Goal: Task Accomplishment & Management: Use online tool/utility

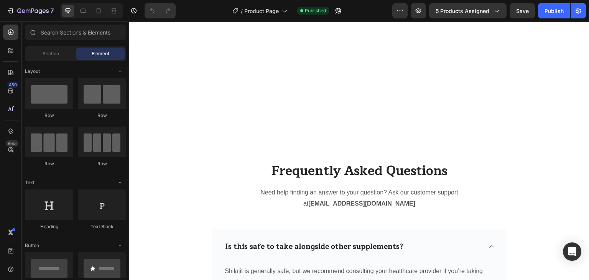
scroll to position [1068, 0]
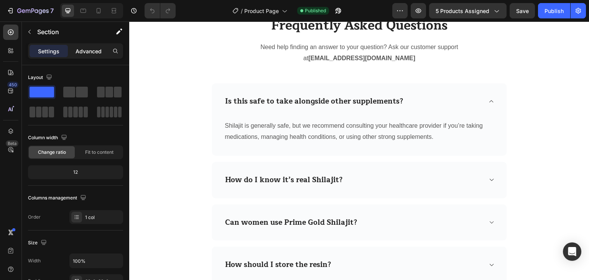
click at [82, 49] on p "Advanced" at bounding box center [89, 51] width 26 height 8
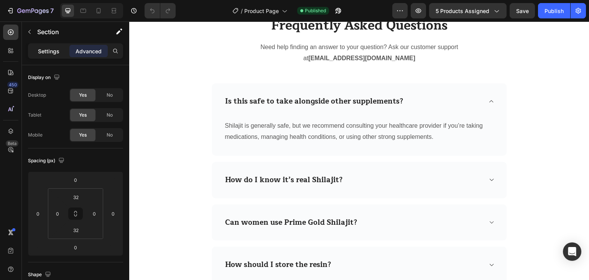
click at [53, 51] on p "Settings" at bounding box center [48, 51] width 21 height 8
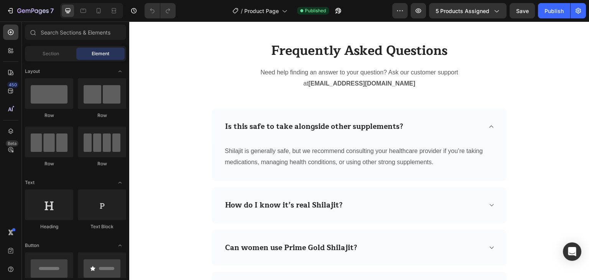
scroll to position [1024, 0]
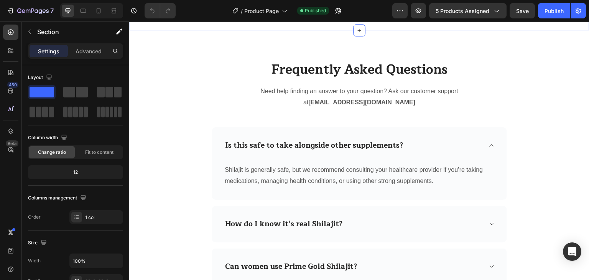
click at [369, 187] on div "Frequently Asked Questions Heading Need help finding an answer to your question…" at bounding box center [359, 220] width 460 height 380
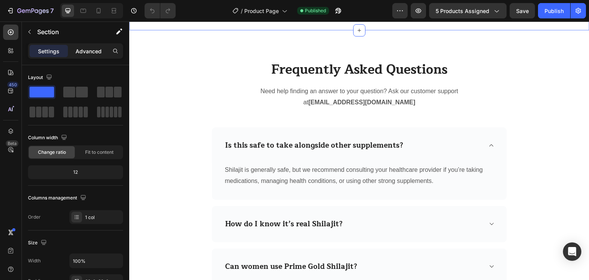
click at [94, 52] on p "Advanced" at bounding box center [89, 51] width 26 height 8
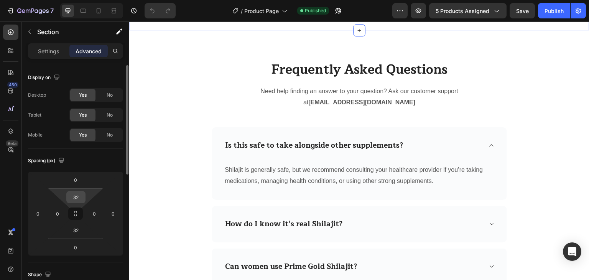
click at [72, 194] on input "32" at bounding box center [75, 197] width 15 height 12
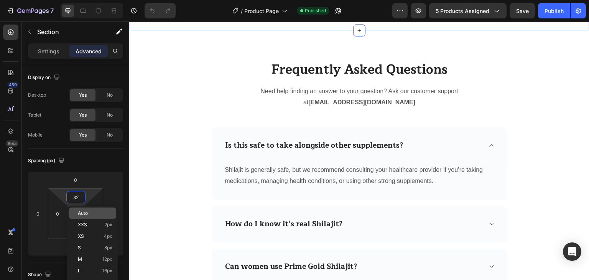
click at [90, 218] on div "Auto" at bounding box center [93, 213] width 48 height 12
type input "Auto"
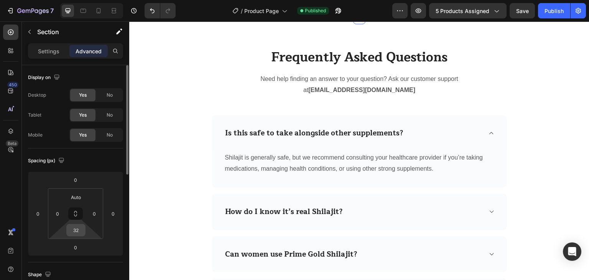
click at [78, 227] on input "32" at bounding box center [75, 230] width 15 height 12
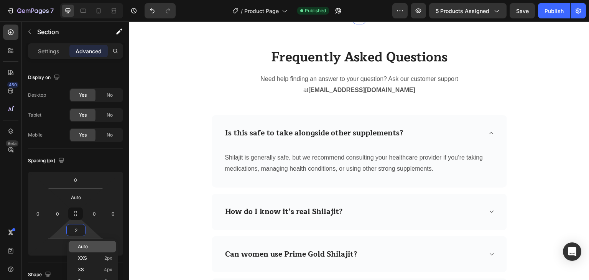
click at [89, 248] on p "Auto" at bounding box center [95, 246] width 35 height 5
type input "Auto"
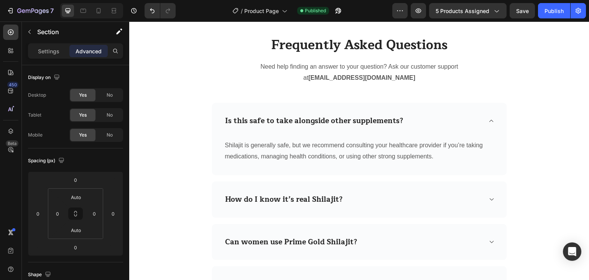
scroll to position [894, 0]
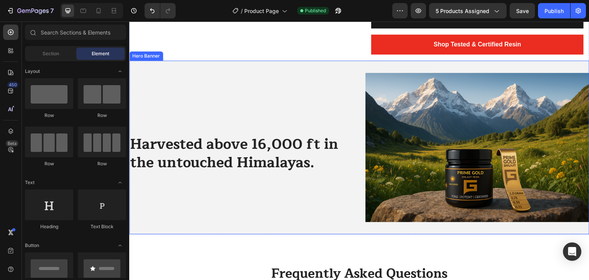
click at [288, 125] on div "Harvested above 16,000 ft in the untouched Himalayas. Heading Row" at bounding box center [241, 147] width 224 height 149
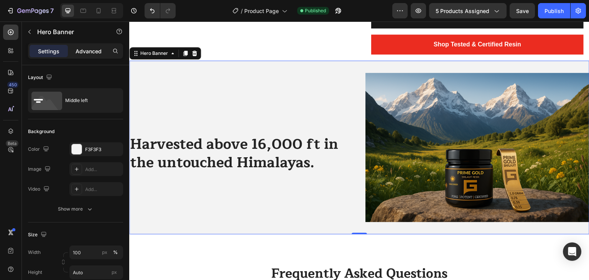
click at [92, 49] on p "Advanced" at bounding box center [89, 51] width 26 height 8
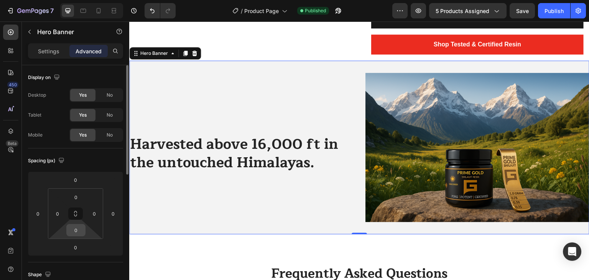
click at [76, 234] on input "0" at bounding box center [75, 230] width 15 height 12
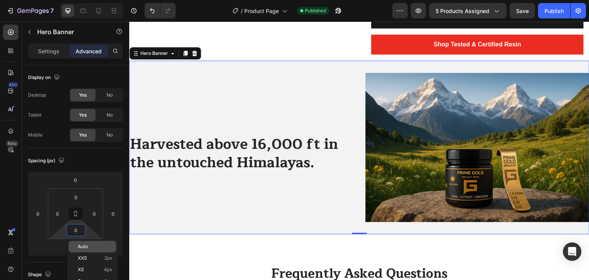
click at [92, 246] on p "Auto" at bounding box center [95, 246] width 35 height 5
type input "Auto"
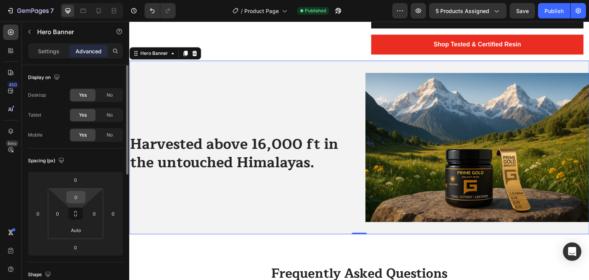
click at [80, 200] on input "0" at bounding box center [75, 197] width 15 height 12
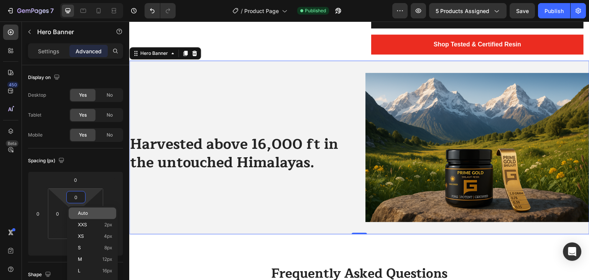
click at [93, 217] on div "Auto" at bounding box center [93, 213] width 48 height 12
type input "Auto"
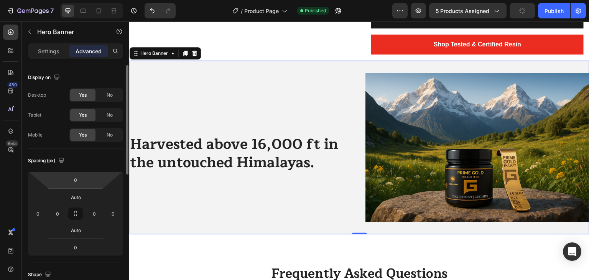
click at [87, 0] on html "7 Version history / Product Page Published Preview 5 products assigned Publish …" at bounding box center [294, 0] width 589 height 0
click at [82, 183] on input "0" at bounding box center [75, 180] width 15 height 12
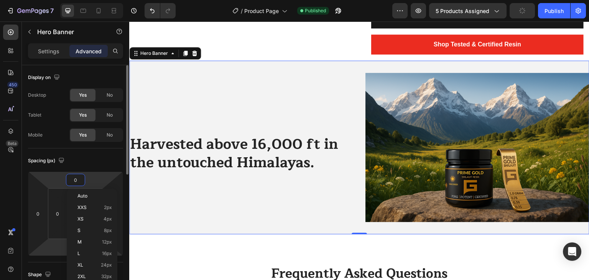
click at [57, 0] on html "7 Version history / Product Page Published Preview 5 products assigned Publish …" at bounding box center [294, 0] width 589 height 0
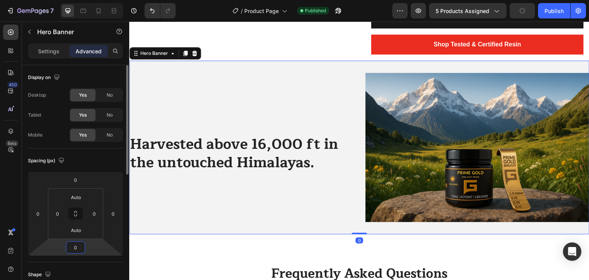
click at [73, 247] on input "0" at bounding box center [75, 248] width 15 height 12
click at [108, 164] on div "Spacing (px)" at bounding box center [75, 161] width 95 height 12
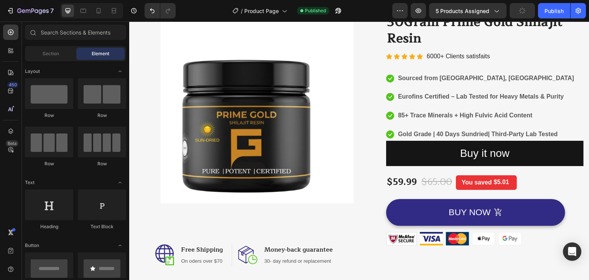
scroll to position [0, 0]
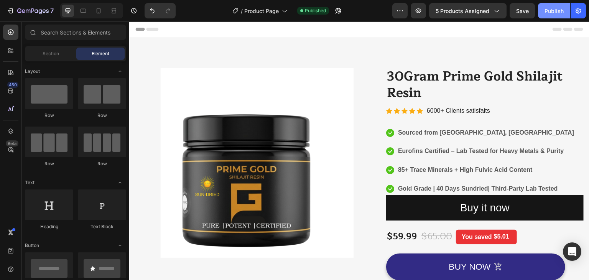
click at [546, 5] on button "Publish" at bounding box center [554, 10] width 32 height 15
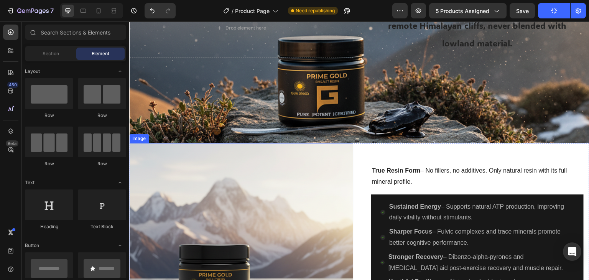
scroll to position [554, 0]
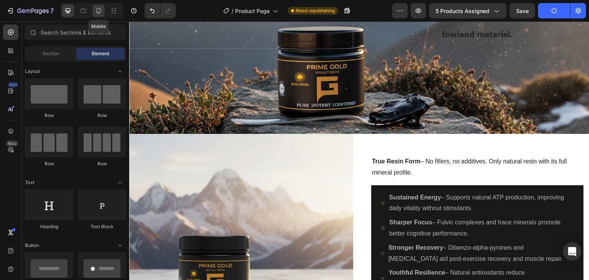
click at [99, 12] on icon at bounding box center [99, 11] width 8 height 8
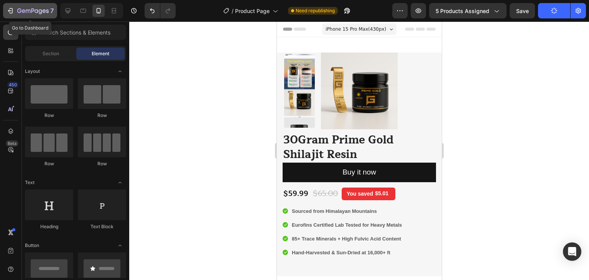
click at [16, 8] on div "7" at bounding box center [30, 10] width 47 height 9
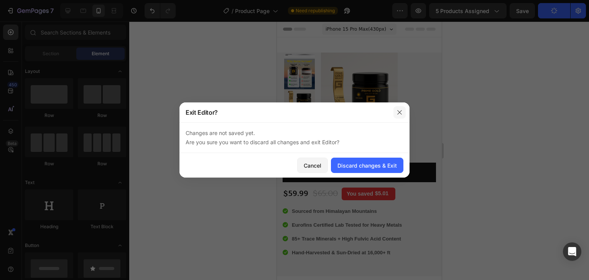
drag, startPoint x: 401, startPoint y: 113, endPoint x: 124, endPoint y: 91, distance: 277.3
click at [401, 113] on icon "button" at bounding box center [399, 112] width 6 height 6
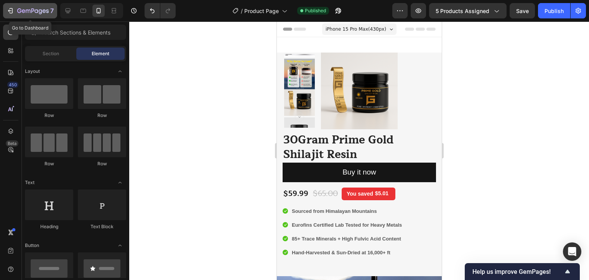
click at [9, 9] on icon "button" at bounding box center [11, 11] width 8 height 8
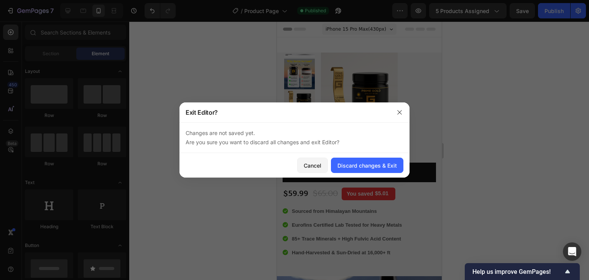
click at [498, 100] on div at bounding box center [294, 140] width 589 height 280
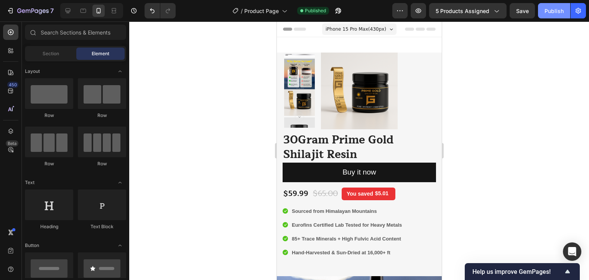
click at [552, 15] on button "Publish" at bounding box center [554, 10] width 32 height 15
click at [72, 12] on div at bounding box center [68, 11] width 12 height 12
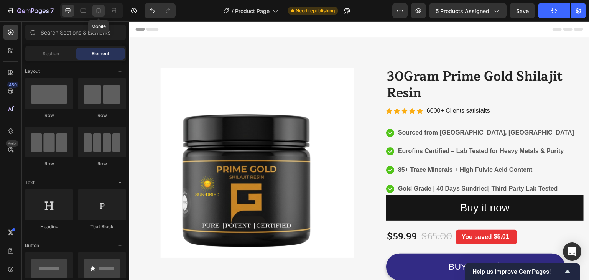
click at [95, 13] on icon at bounding box center [99, 11] width 8 height 8
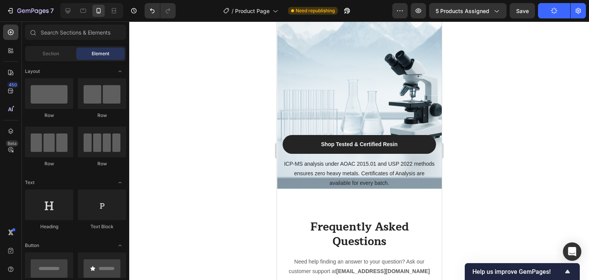
scroll to position [1399, 0]
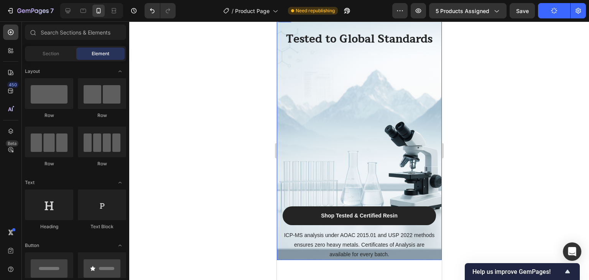
click at [358, 62] on div "Tested to Global Standards Heading Shop Tested & Certified Resin Button ICP-MS …" at bounding box center [358, 145] width 153 height 229
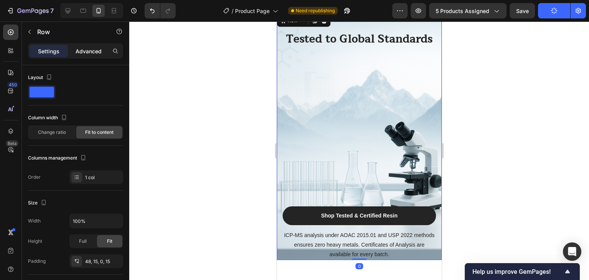
click at [83, 47] on p "Advanced" at bounding box center [89, 51] width 26 height 8
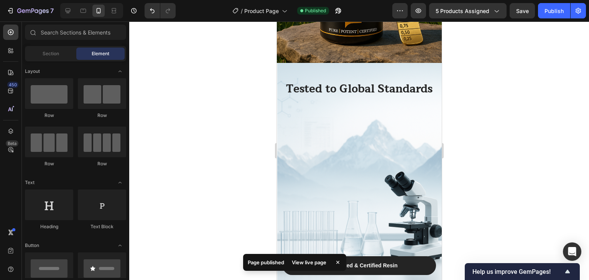
scroll to position [1395, 0]
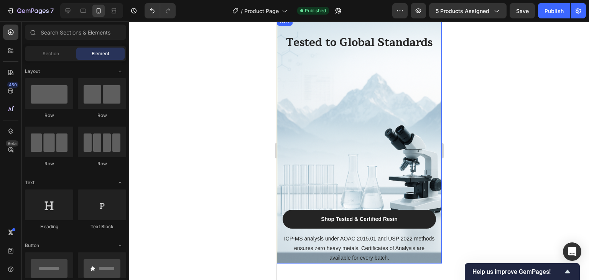
click at [276, 144] on div "Tested to Global Standards Heading Shop Tested & Certified Resin Button ICP-MS …" at bounding box center [358, 139] width 165 height 247
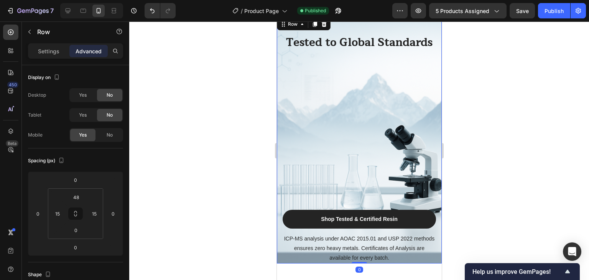
click at [316, 145] on div "Tested to Global Standards Heading Shop Tested & Certified Resin Button ICP-MS …" at bounding box center [358, 149] width 153 height 229
click at [75, 197] on input "48" at bounding box center [75, 197] width 15 height 12
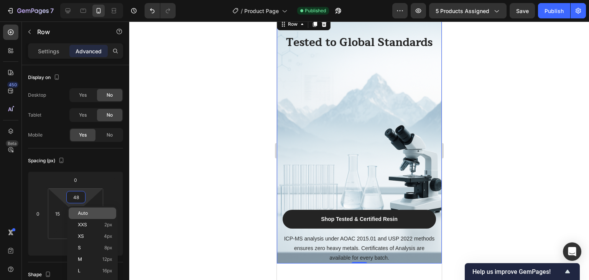
click at [89, 213] on p "Auto" at bounding box center [95, 213] width 35 height 5
type input "Auto"
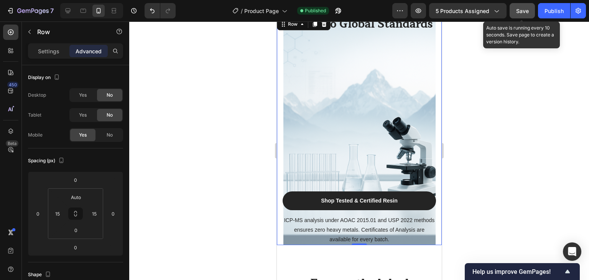
click at [523, 11] on span "Save" at bounding box center [522, 11] width 13 height 7
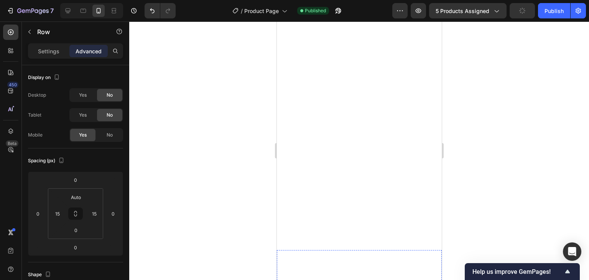
scroll to position [1651, 0]
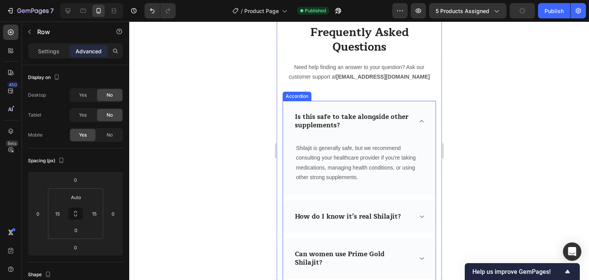
click at [418, 121] on icon at bounding box center [421, 121] width 6 height 6
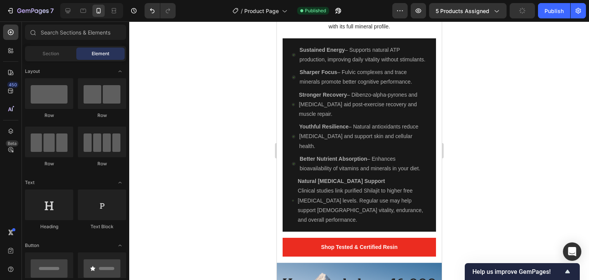
scroll to position [935, 0]
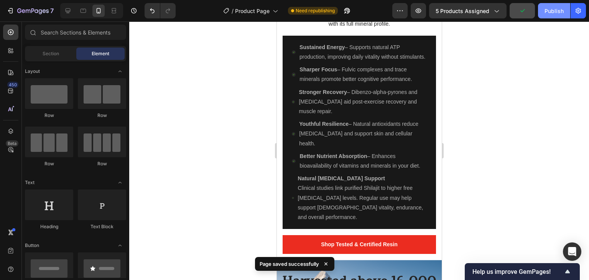
click at [549, 8] on div "Publish" at bounding box center [553, 11] width 19 height 8
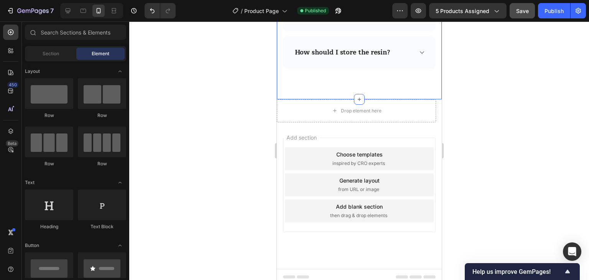
scroll to position [1796, 0]
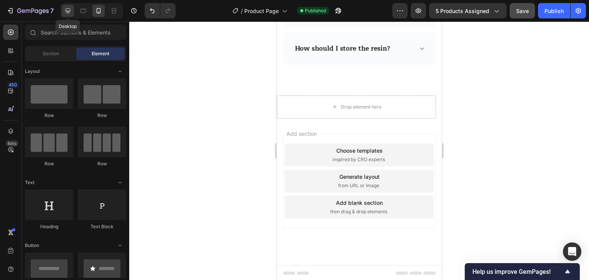
click at [66, 12] on icon at bounding box center [68, 11] width 8 height 8
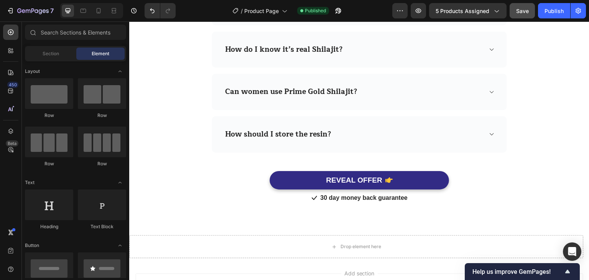
scroll to position [1110, 0]
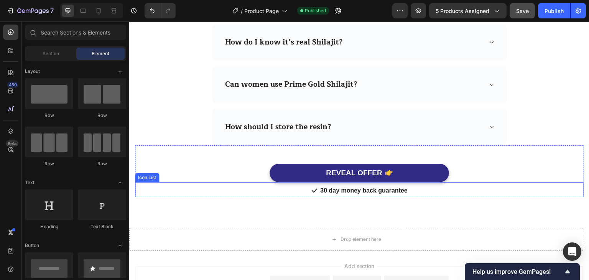
click at [479, 185] on div "Icon 30 day money back guarantee Text block" at bounding box center [359, 191] width 449 height 12
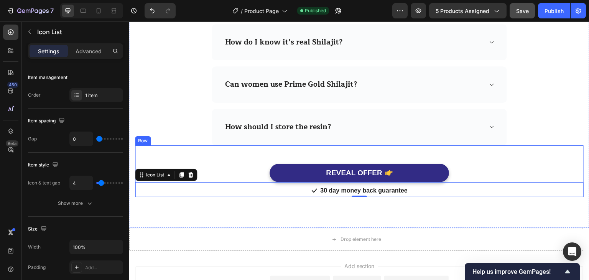
click at [491, 164] on div "REVEAL OFFER Button" at bounding box center [359, 173] width 449 height 19
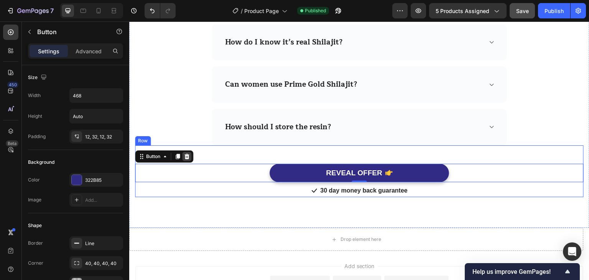
click at [191, 155] on div at bounding box center [186, 156] width 9 height 9
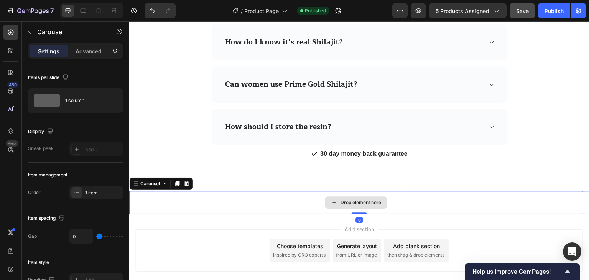
click at [403, 196] on div "Drop element here" at bounding box center [356, 202] width 454 height 23
click at [188, 181] on icon at bounding box center [186, 184] width 6 height 6
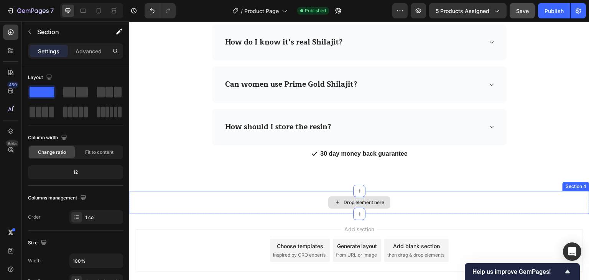
click at [536, 202] on div "Drop element here" at bounding box center [359, 202] width 460 height 23
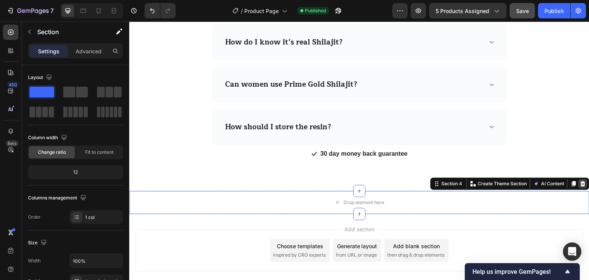
click at [581, 186] on div at bounding box center [582, 183] width 9 height 9
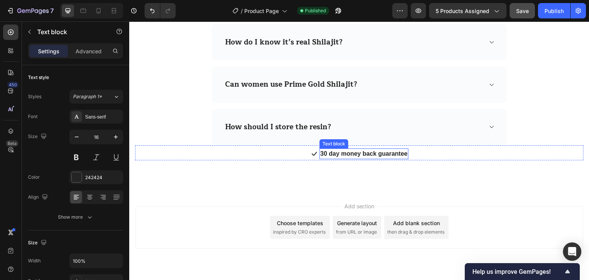
click at [393, 153] on p "30 day money back guarantee" at bounding box center [363, 153] width 87 height 9
click at [380, 141] on div at bounding box center [379, 141] width 9 height 9
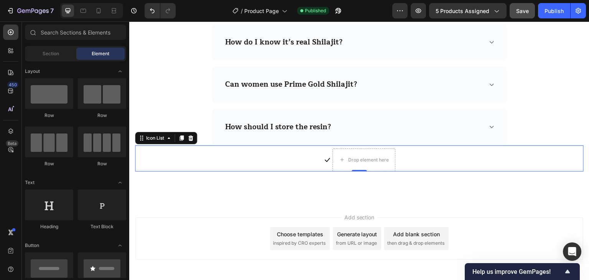
drag, startPoint x: 463, startPoint y: 160, endPoint x: 472, endPoint y: 159, distance: 9.2
click at [463, 159] on div "Icon Drop element here" at bounding box center [359, 159] width 449 height 23
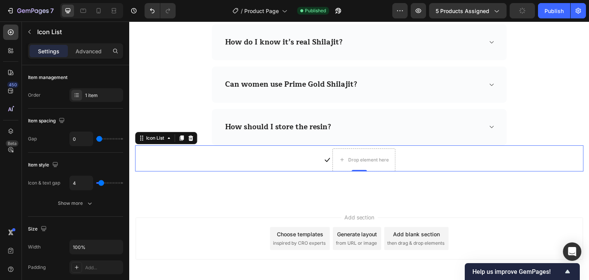
click at [195, 138] on div at bounding box center [190, 137] width 9 height 9
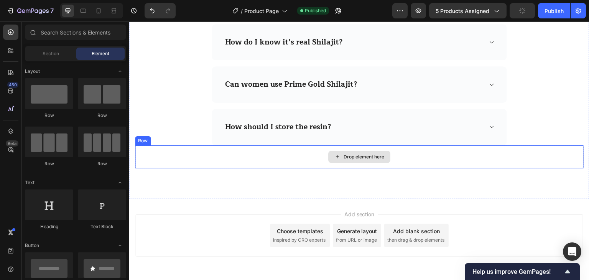
click at [447, 166] on div "Drop element here" at bounding box center [359, 156] width 449 height 23
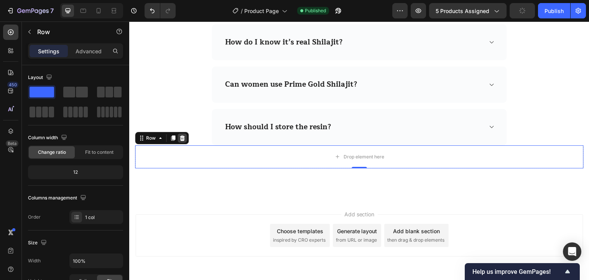
click at [179, 136] on icon at bounding box center [182, 138] width 6 height 6
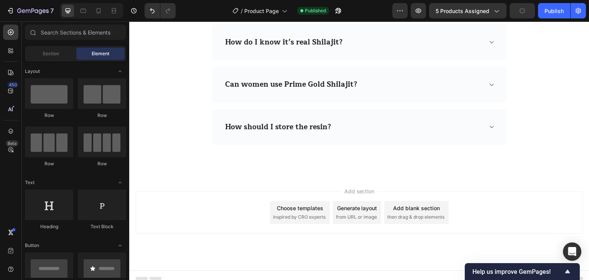
click at [515, 176] on div "Add section Choose templates inspired by CRO experts Generate layout from URL o…" at bounding box center [359, 223] width 460 height 94
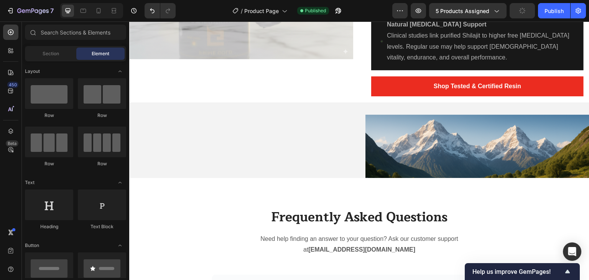
scroll to position [777, 0]
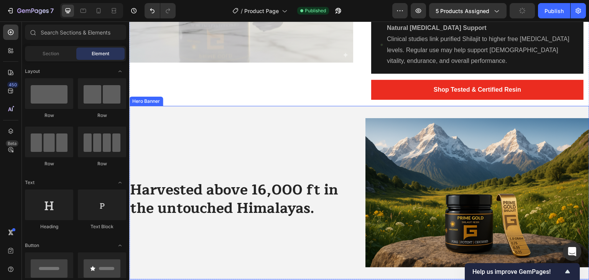
click at [322, 142] on div "Harvested above 16,000 ft in the untouched Himalayas. Heading Row" at bounding box center [241, 192] width 224 height 149
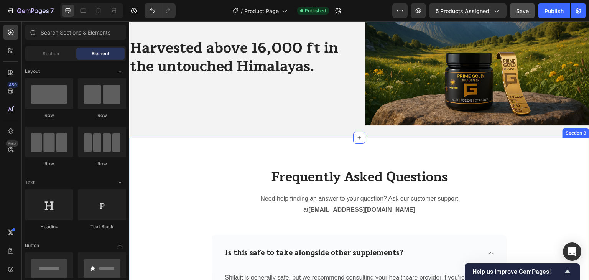
scroll to position [917, 0]
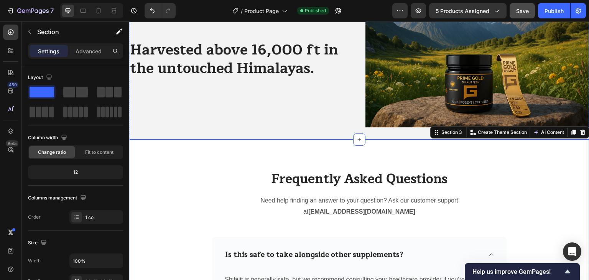
click at [290, 110] on div "Harvested above 16,000 ft in the untouched Himalayas. Heading Row" at bounding box center [241, 52] width 224 height 149
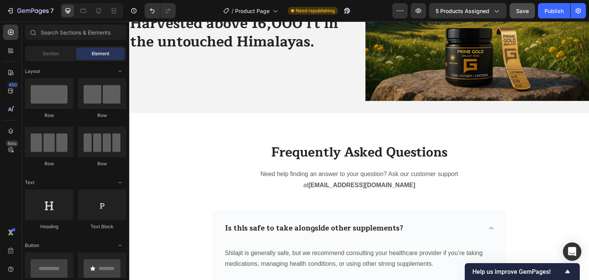
scroll to position [939, 0]
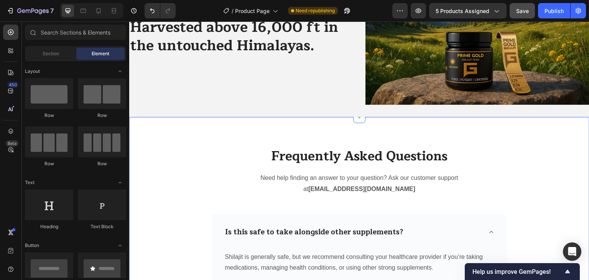
click at [310, 160] on div "Frequently Asked Questions Heading Need help finding an answer to your question…" at bounding box center [359, 280] width 460 height 327
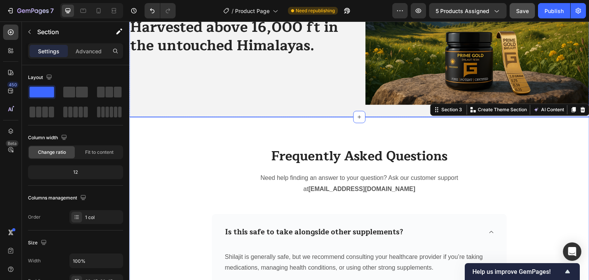
click at [243, 105] on div "Harvested above 16,000 ft in the untouched Himalayas. Heading Row" at bounding box center [241, 30] width 224 height 149
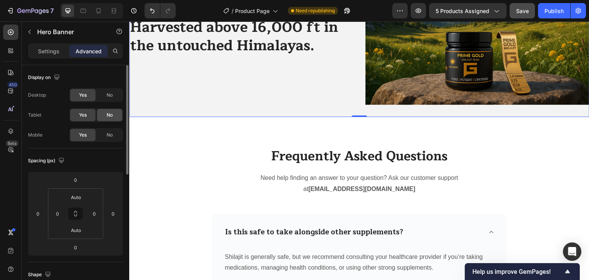
click at [105, 115] on div "No" at bounding box center [109, 115] width 25 height 12
click at [112, 97] on span "No" at bounding box center [110, 95] width 6 height 7
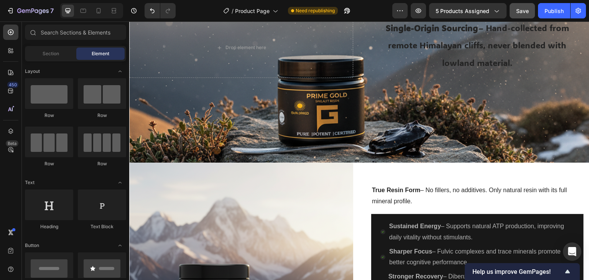
scroll to position [400, 0]
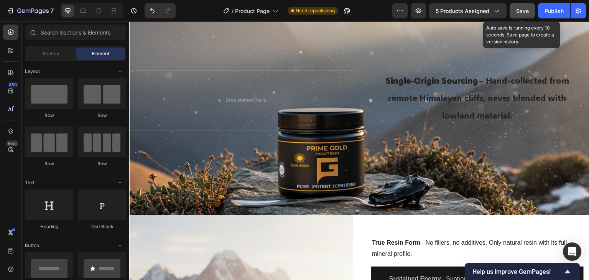
click at [516, 7] on button "Save" at bounding box center [522, 10] width 25 height 15
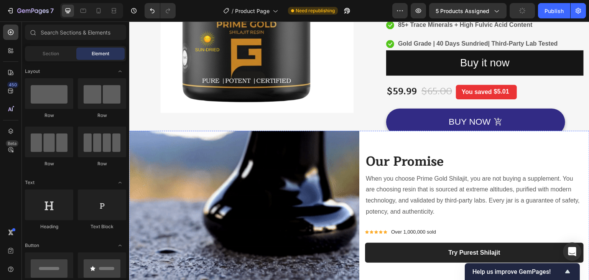
scroll to position [0, 0]
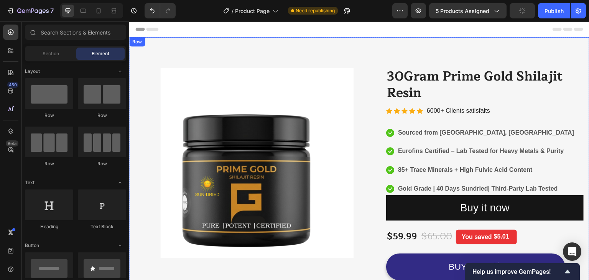
click at [402, 49] on div "Image Image Free Shipping Heading On oders over $70 Text block Row Image Money-…" at bounding box center [359, 194] width 460 height 314
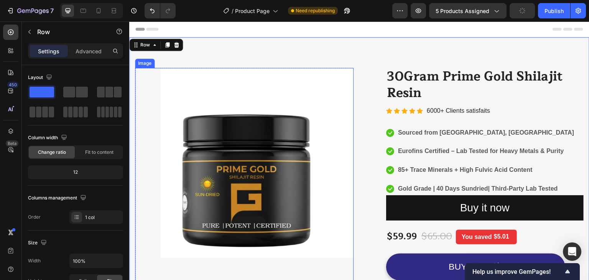
click at [285, 100] on img at bounding box center [244, 177] width 219 height 219
click at [338, 53] on div "Image 0 Image Free Shipping Heading On oders over $70 Text block Row Image Mone…" at bounding box center [359, 194] width 460 height 314
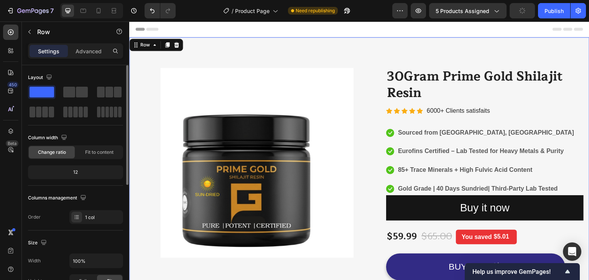
scroll to position [230, 0]
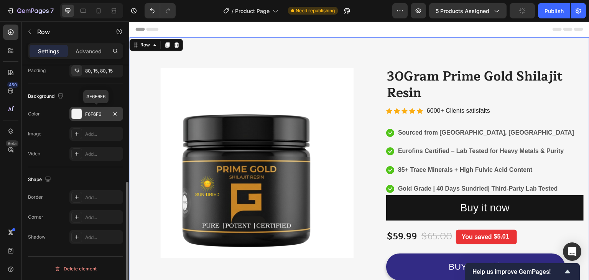
click at [79, 113] on div at bounding box center [77, 114] width 10 height 10
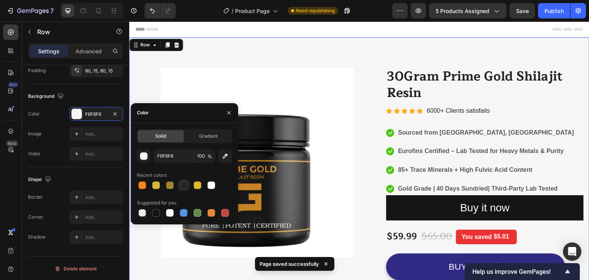
click at [185, 186] on div at bounding box center [184, 185] width 8 height 8
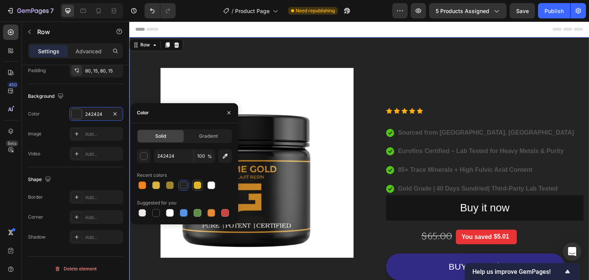
click at [197, 184] on div at bounding box center [198, 185] width 8 height 8
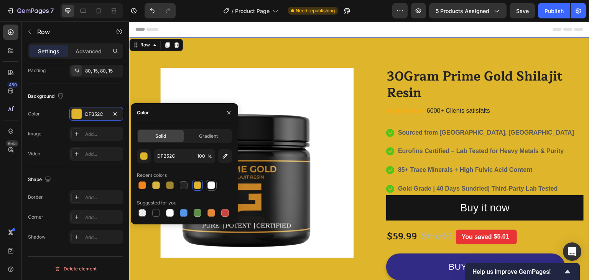
click at [212, 185] on div at bounding box center [211, 185] width 8 height 8
type input "FFFFFF"
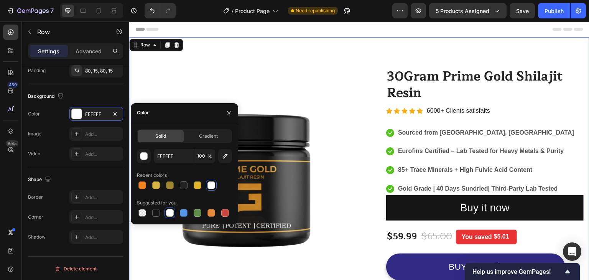
click at [364, 45] on div "Image Image Free Shipping Heading On oders over $70 Text block Row Image Money-…" at bounding box center [359, 194] width 460 height 314
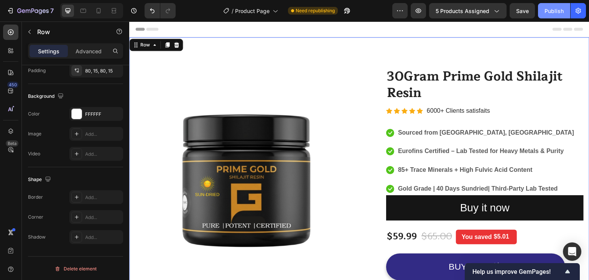
click at [555, 10] on div "Publish" at bounding box center [553, 11] width 19 height 8
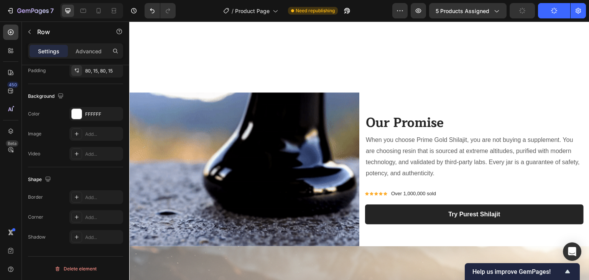
scroll to position [511, 0]
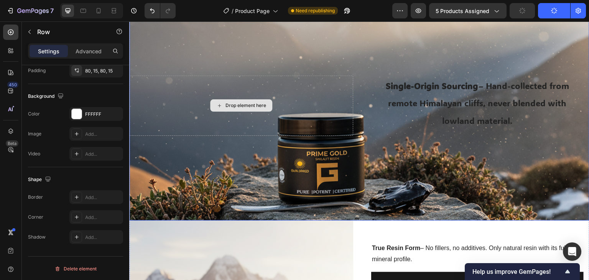
click at [312, 86] on div "Drop element here" at bounding box center [241, 106] width 224 height 60
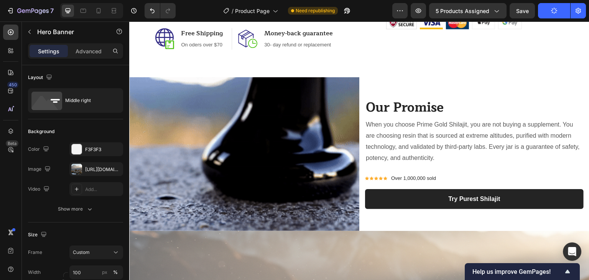
scroll to position [255, 0]
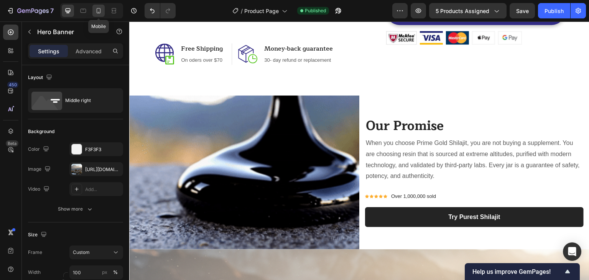
click at [97, 13] on icon at bounding box center [99, 11] width 8 height 8
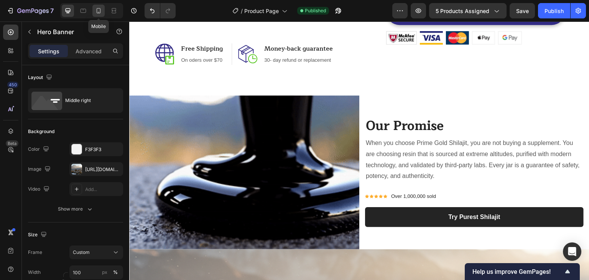
type input "667"
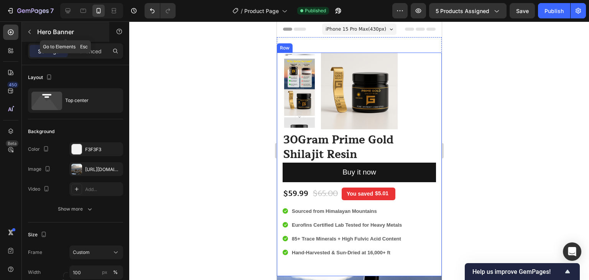
click at [32, 33] on icon "button" at bounding box center [29, 32] width 6 height 6
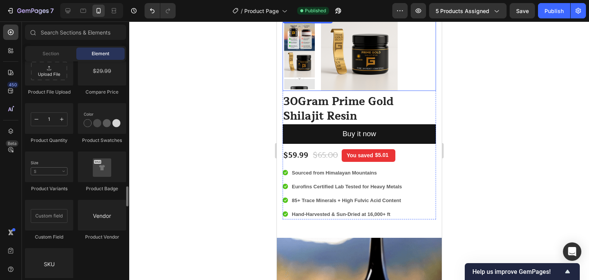
scroll to position [1084, 0]
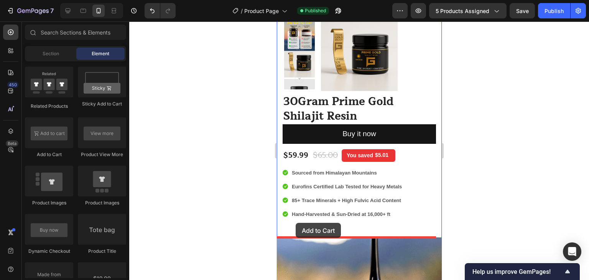
drag, startPoint x: 333, startPoint y: 157, endPoint x: 295, endPoint y: 223, distance: 76.1
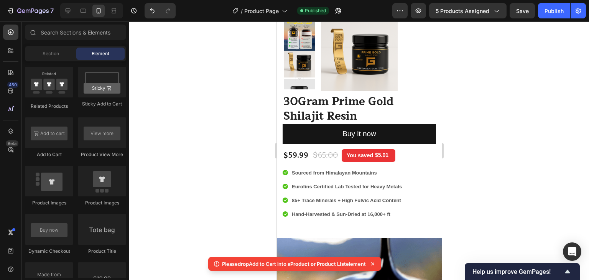
click at [375, 262] on icon at bounding box center [373, 264] width 8 height 8
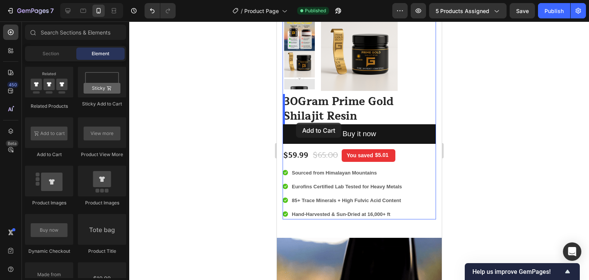
drag, startPoint x: 332, startPoint y: 158, endPoint x: 296, endPoint y: 123, distance: 51.0
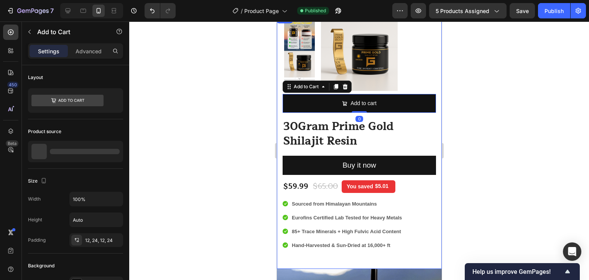
click at [239, 113] on div at bounding box center [359, 150] width 460 height 258
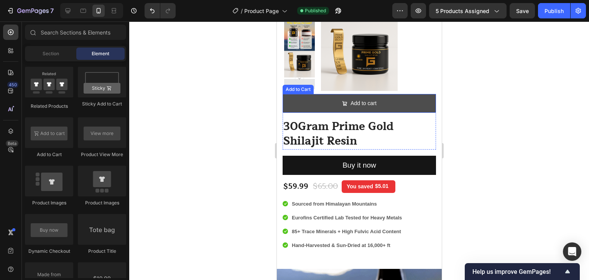
click at [390, 102] on button "Add to cart" at bounding box center [358, 103] width 153 height 19
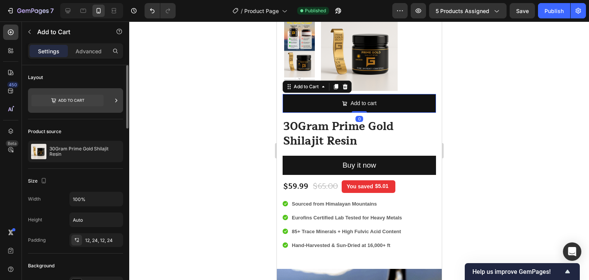
click at [113, 101] on icon at bounding box center [116, 101] width 8 height 8
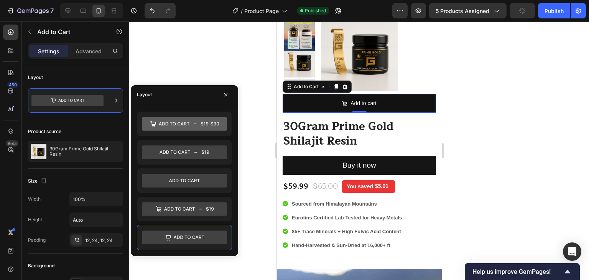
click at [183, 68] on div at bounding box center [359, 150] width 460 height 258
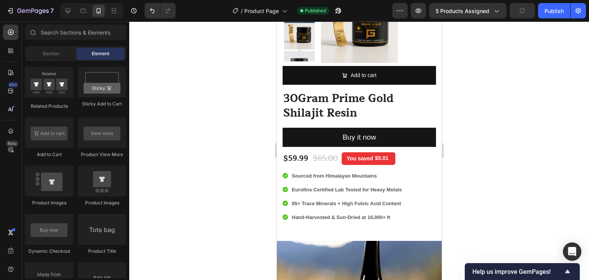
scroll to position [77, 0]
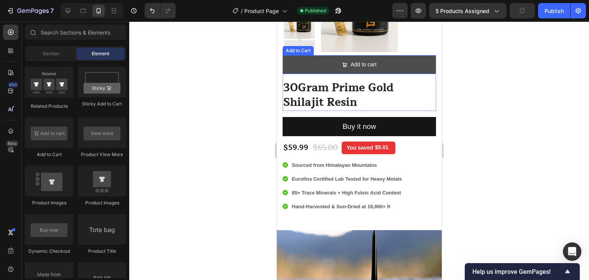
click at [299, 62] on button "Add to cart" at bounding box center [358, 64] width 153 height 19
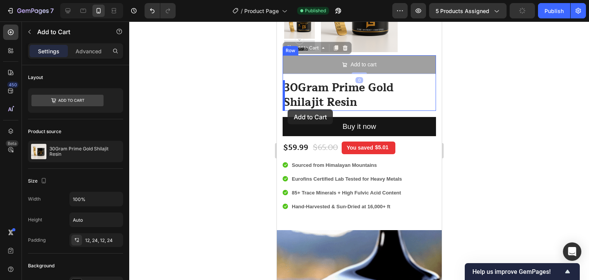
drag, startPoint x: 289, startPoint y: 49, endPoint x: 287, endPoint y: 109, distance: 60.6
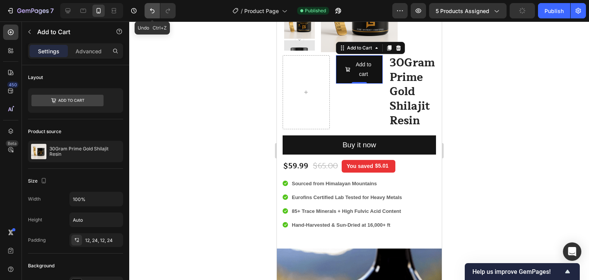
click at [153, 11] on icon "Undo/Redo" at bounding box center [152, 11] width 8 height 8
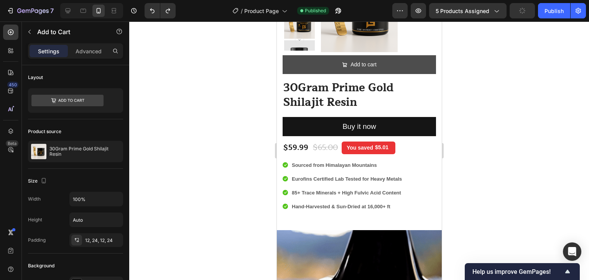
click at [293, 61] on button "Add to cart" at bounding box center [358, 64] width 153 height 19
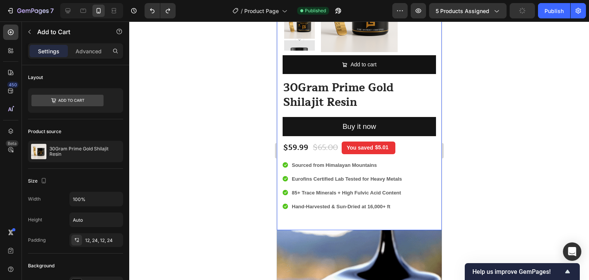
click at [432, 89] on div "Image Image Free Shipping Heading On oders over $70 Text block Row Image Money-…" at bounding box center [358, 102] width 165 height 255
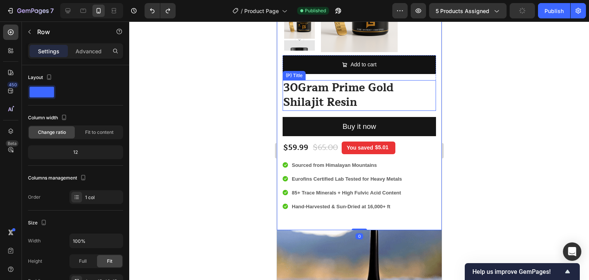
click at [325, 94] on h2 "30Gram Prime Gold Shilajit Resin" at bounding box center [358, 95] width 153 height 30
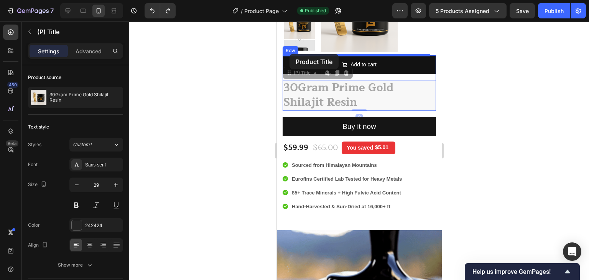
drag, startPoint x: 288, startPoint y: 75, endPoint x: 289, endPoint y: 54, distance: 21.1
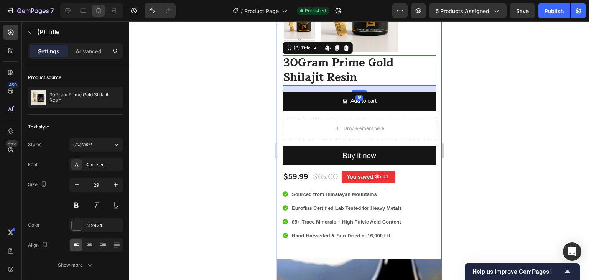
click at [265, 92] on div at bounding box center [359, 150] width 460 height 258
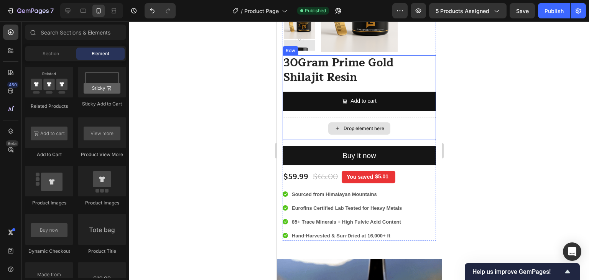
click at [310, 128] on div "Drop element here" at bounding box center [358, 128] width 153 height 23
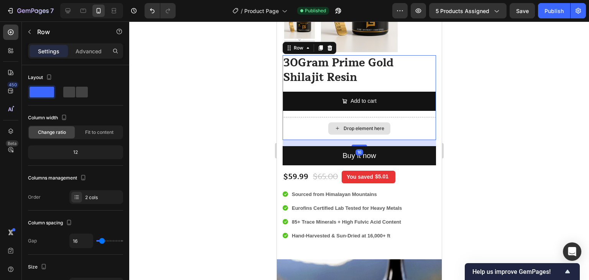
click at [414, 124] on div "Drop element here" at bounding box center [358, 128] width 153 height 23
click at [398, 122] on div "Drop element here" at bounding box center [358, 128] width 153 height 23
click at [309, 123] on div "Drop element here" at bounding box center [358, 128] width 153 height 23
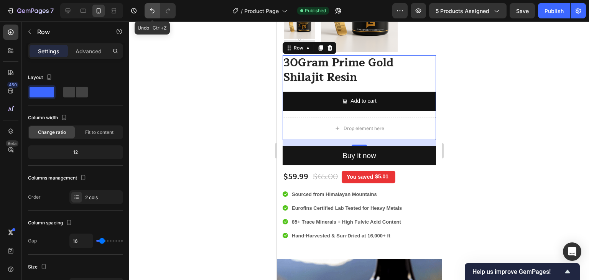
click at [150, 10] on icon "Undo/Redo" at bounding box center [152, 11] width 8 height 8
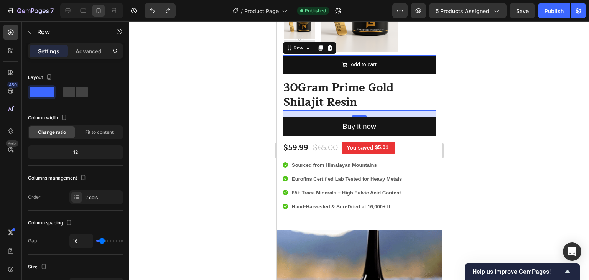
click at [229, 104] on div at bounding box center [359, 150] width 460 height 258
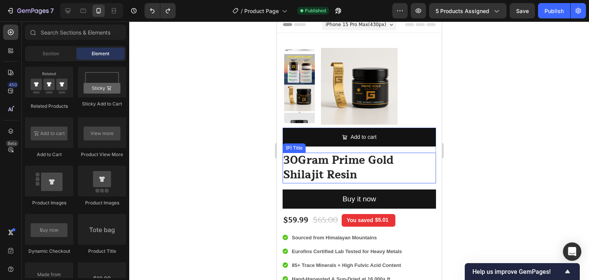
scroll to position [0, 0]
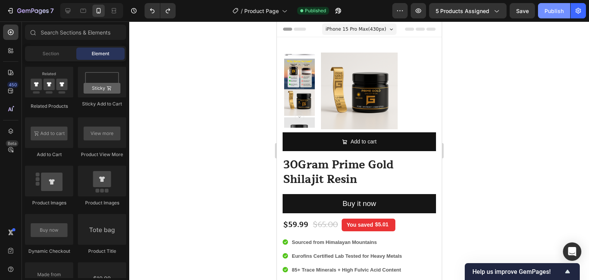
click at [551, 10] on div "Publish" at bounding box center [553, 11] width 19 height 8
click at [65, 13] on icon at bounding box center [68, 11] width 8 height 8
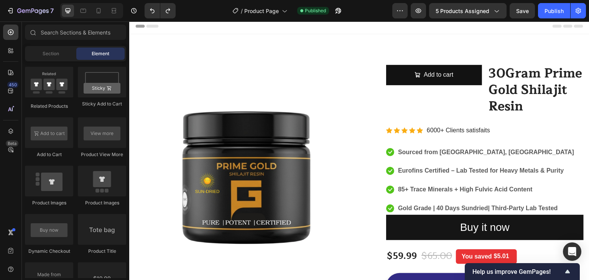
scroll to position [5, 0]
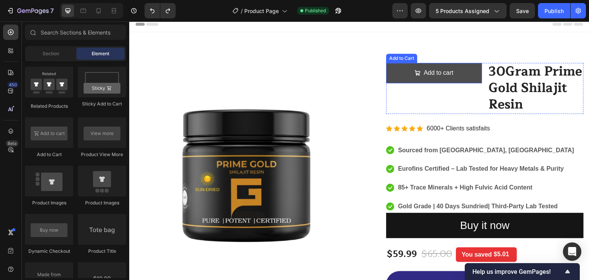
click at [400, 77] on button "Add to cart" at bounding box center [434, 73] width 96 height 20
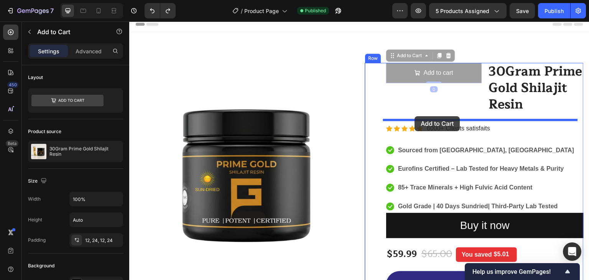
drag, startPoint x: 389, startPoint y: 56, endPoint x: 415, endPoint y: 116, distance: 66.0
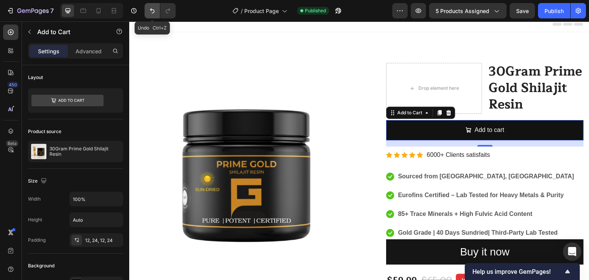
click at [153, 13] on icon "Undo/Redo" at bounding box center [152, 11] width 8 height 8
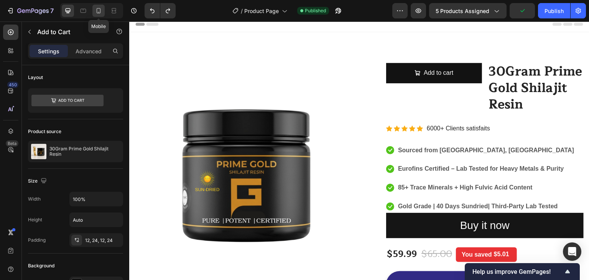
click at [99, 12] on icon at bounding box center [99, 11] width 8 height 8
type input "14"
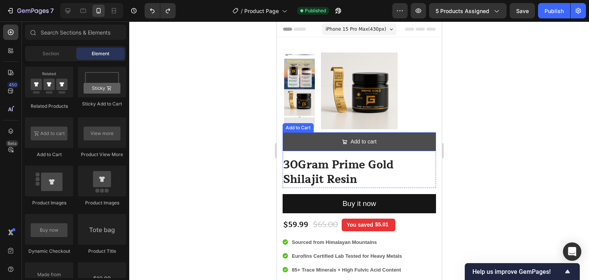
click at [427, 143] on button "Add to cart" at bounding box center [358, 141] width 153 height 19
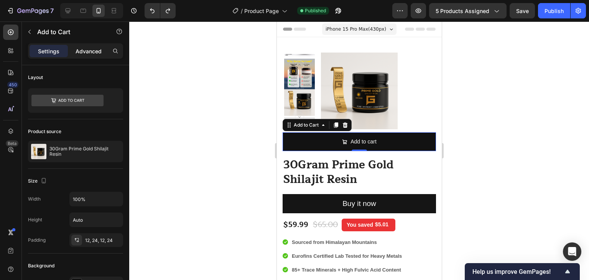
click at [85, 53] on p "Advanced" at bounding box center [89, 51] width 26 height 8
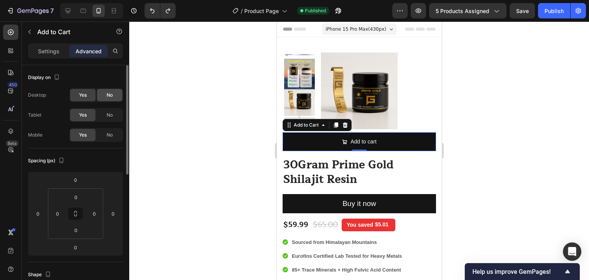
click at [106, 91] on div "No" at bounding box center [109, 95] width 25 height 12
click at [207, 62] on div at bounding box center [359, 150] width 460 height 258
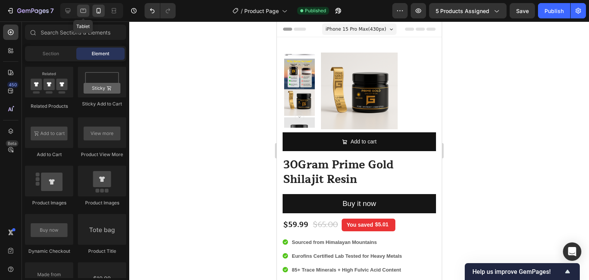
click at [84, 11] on icon at bounding box center [83, 11] width 8 height 8
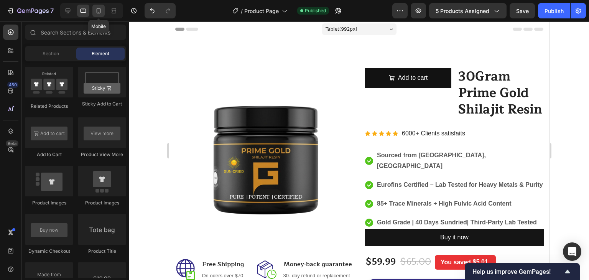
click at [96, 12] on icon at bounding box center [99, 11] width 8 height 8
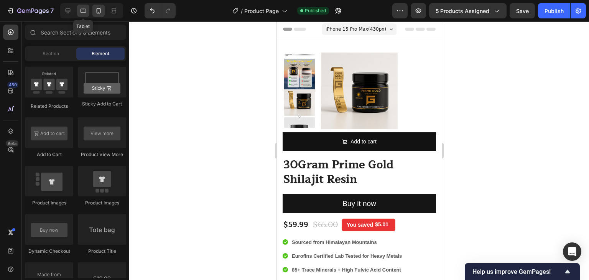
click at [86, 13] on icon at bounding box center [83, 11] width 8 height 8
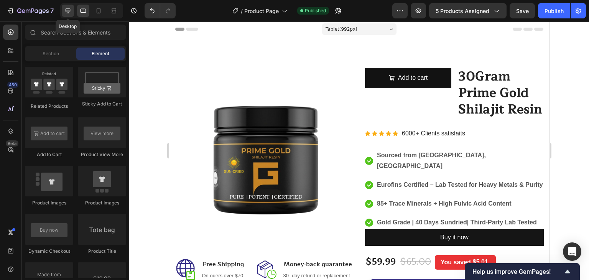
click at [67, 13] on icon at bounding box center [68, 10] width 5 height 5
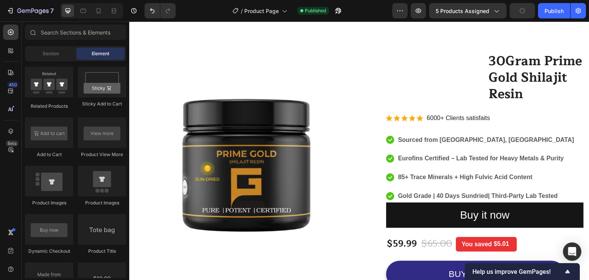
scroll to position [13, 0]
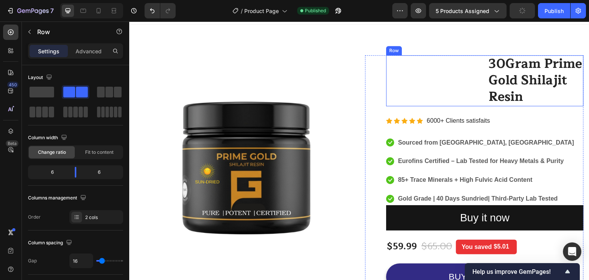
click at [441, 81] on div "Add to cart Add to Cart" at bounding box center [434, 80] width 96 height 51
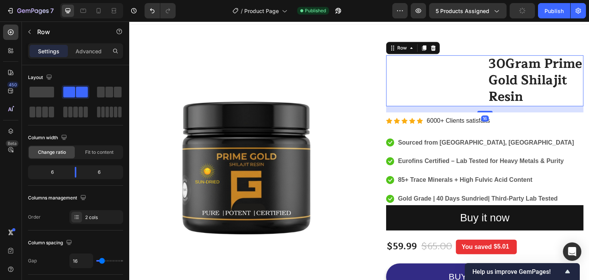
click at [471, 82] on div "Add to cart Add to Cart" at bounding box center [434, 80] width 96 height 51
click at [44, 91] on span at bounding box center [42, 92] width 25 height 11
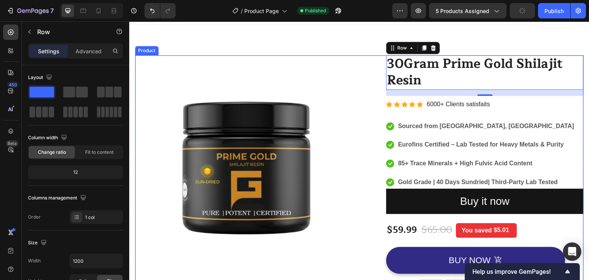
click at [360, 71] on div "Image Image Free Shipping Heading On oders over $70 Text block Row Image Money-…" at bounding box center [359, 181] width 449 height 252
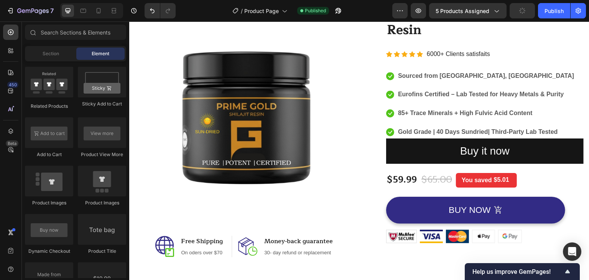
scroll to position [60, 0]
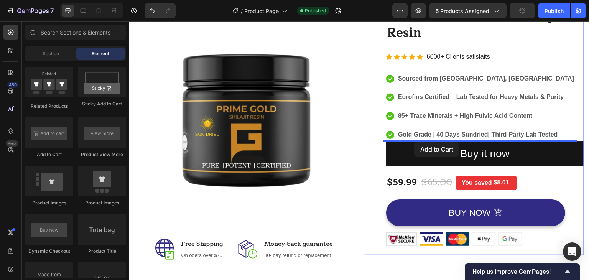
drag, startPoint x: 179, startPoint y: 154, endPoint x: 414, endPoint y: 142, distance: 235.7
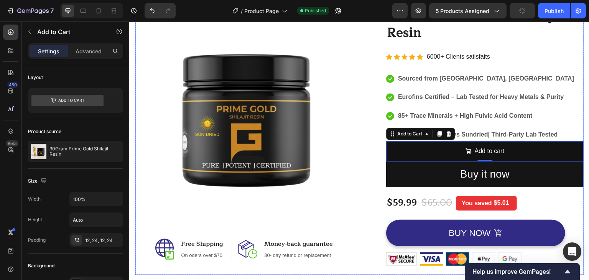
click at [359, 163] on div "Image Image Free Shipping Heading On oders over $70 Text block Row Image Money-…" at bounding box center [359, 141] width 449 height 267
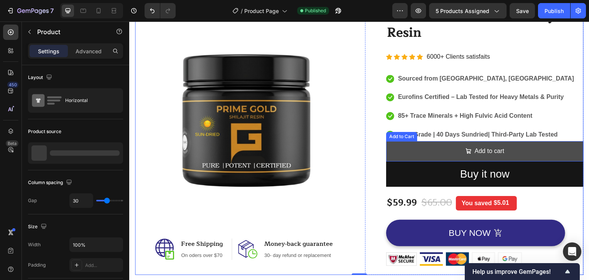
click at [429, 150] on button "Add to cart" at bounding box center [484, 151] width 197 height 20
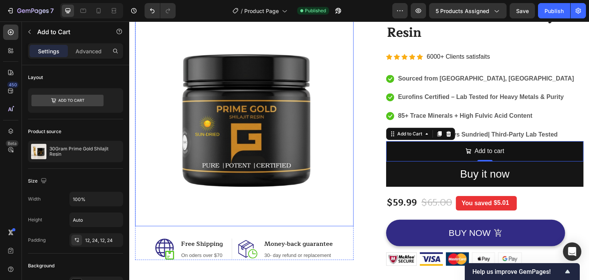
click at [344, 169] on img at bounding box center [244, 117] width 219 height 219
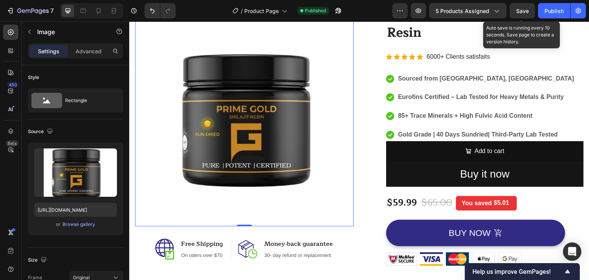
click at [519, 12] on span "Save" at bounding box center [522, 11] width 13 height 7
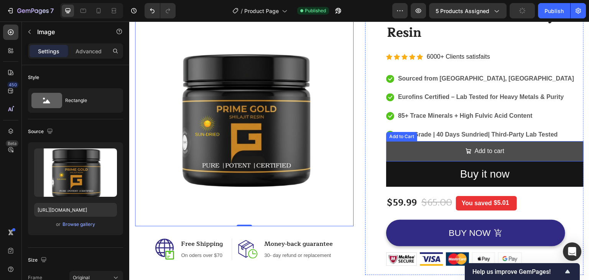
click at [397, 149] on button "Add to cart" at bounding box center [484, 151] width 197 height 20
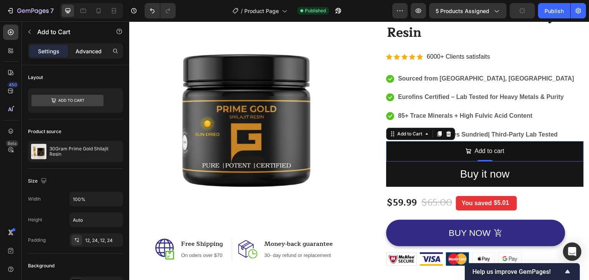
click at [84, 48] on p "Advanced" at bounding box center [89, 51] width 26 height 8
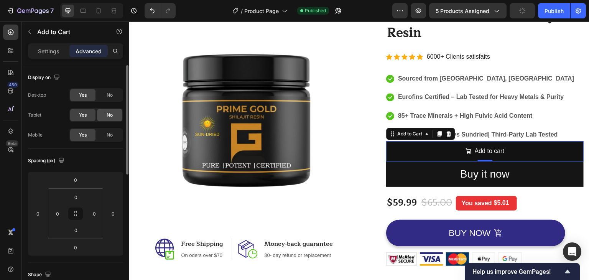
click at [107, 113] on span "No" at bounding box center [110, 115] width 6 height 7
click at [112, 94] on span "No" at bounding box center [110, 95] width 6 height 7
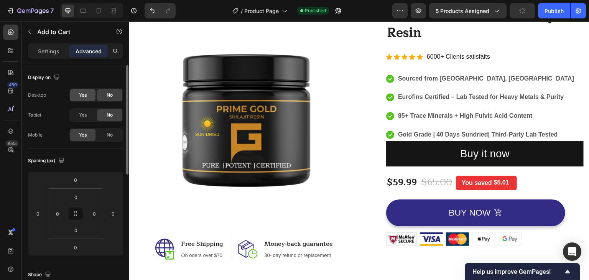
click at [81, 93] on span "Yes" at bounding box center [83, 95] width 8 height 7
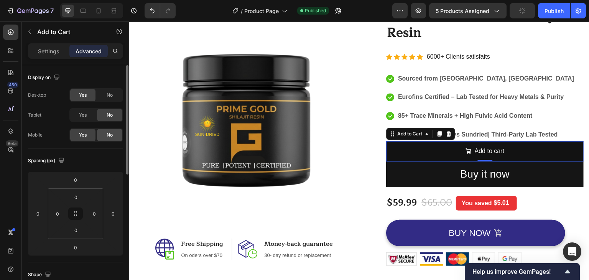
click at [105, 137] on div "No" at bounding box center [109, 135] width 25 height 12
click at [547, 10] on div "Publish" at bounding box center [553, 11] width 19 height 8
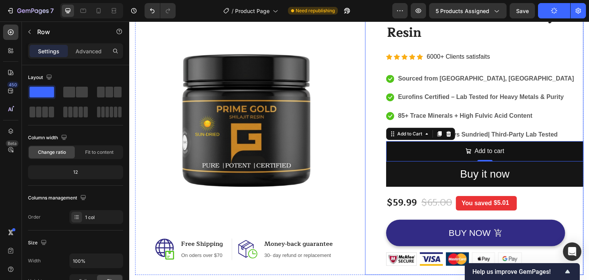
click at [365, 177] on div "(P) Images & Gallery Add to cart Add to Cart 30Gram Prime Gold Shilajit Resin (…" at bounding box center [474, 141] width 219 height 267
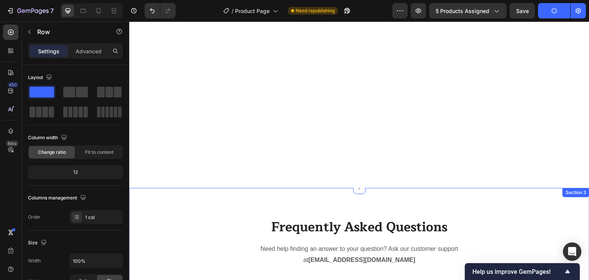
scroll to position [1083, 0]
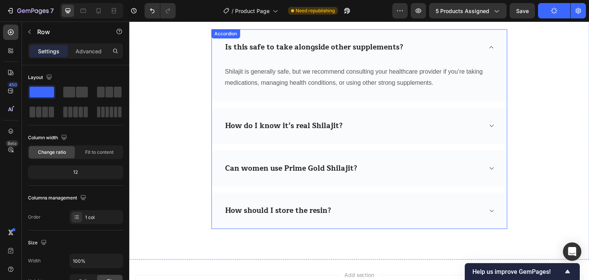
click at [489, 47] on icon at bounding box center [491, 47] width 6 height 6
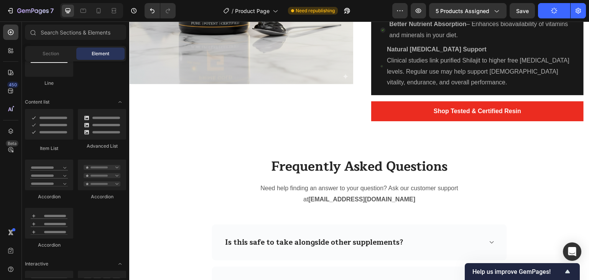
scroll to position [0, 0]
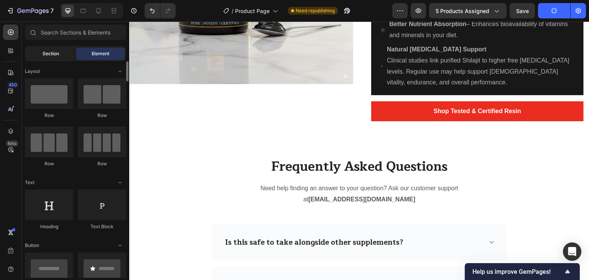
click at [58, 53] on span "Section" at bounding box center [51, 53] width 16 height 7
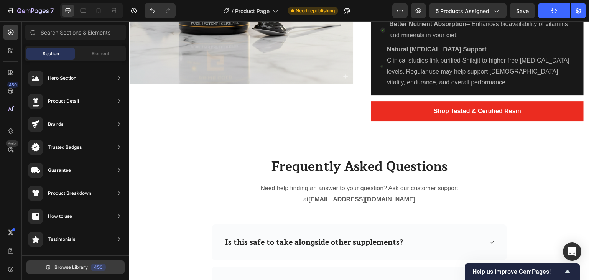
click at [76, 268] on span "Browse Library" at bounding box center [70, 267] width 33 height 7
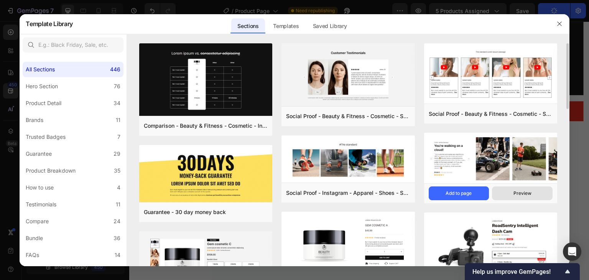
click at [513, 194] on button "Preview" at bounding box center [522, 193] width 61 height 14
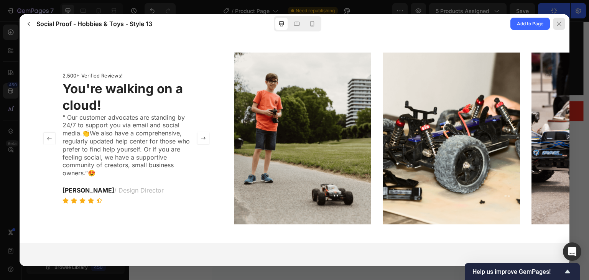
click at [562, 25] on div at bounding box center [559, 24] width 12 height 12
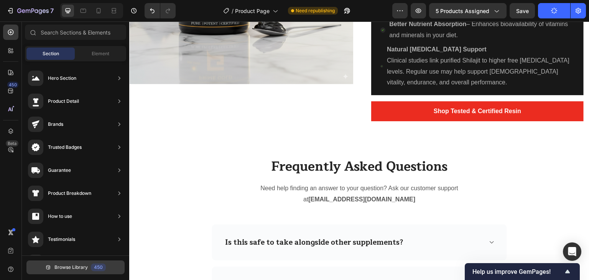
click at [73, 266] on span "Browse Library" at bounding box center [70, 267] width 33 height 7
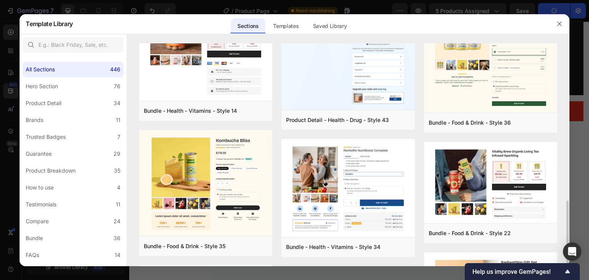
scroll to position [378, 0]
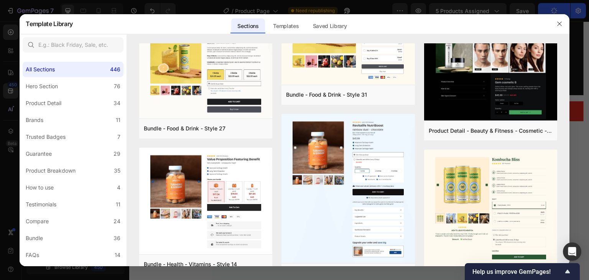
drag, startPoint x: 587, startPoint y: 206, endPoint x: 588, endPoint y: 200, distance: 6.6
click at [588, 200] on div at bounding box center [294, 140] width 589 height 280
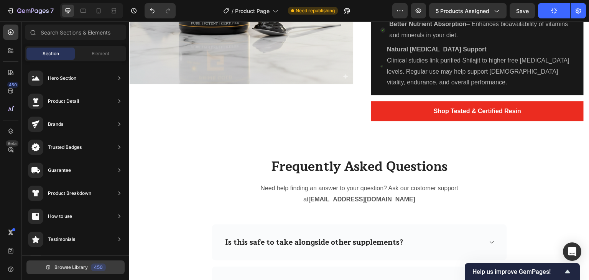
click at [74, 262] on button "Browse Library 450" at bounding box center [75, 267] width 98 height 14
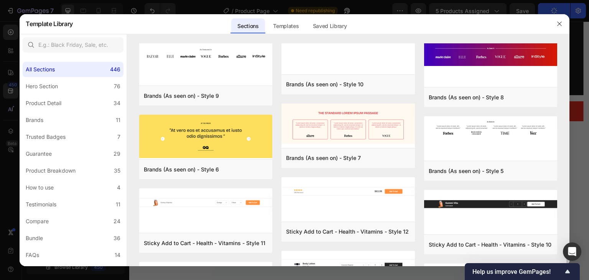
scroll to position [2549, 0]
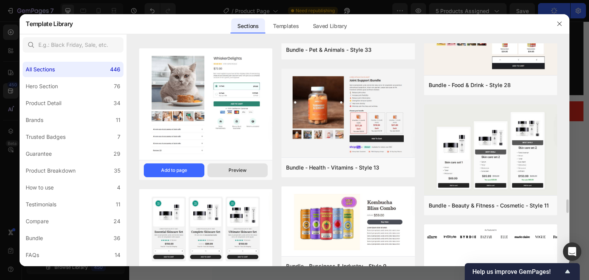
click at [242, 169] on div "Preview" at bounding box center [238, 170] width 18 height 7
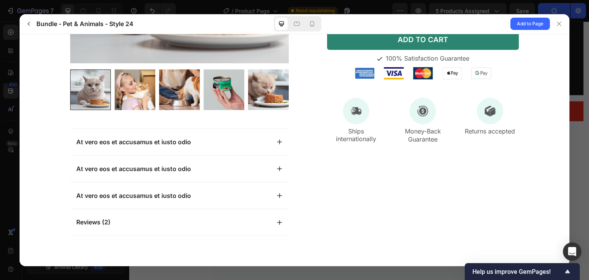
scroll to position [0, 0]
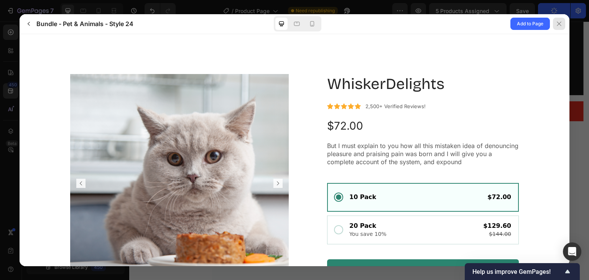
drag, startPoint x: 555, startPoint y: 24, endPoint x: 426, endPoint y: 3, distance: 130.9
click at [555, 24] on div at bounding box center [559, 24] width 12 height 12
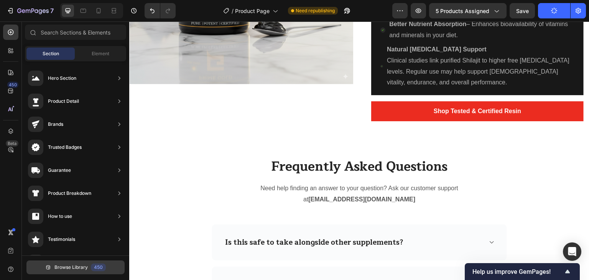
click at [60, 267] on span "Browse Library" at bounding box center [70, 267] width 33 height 7
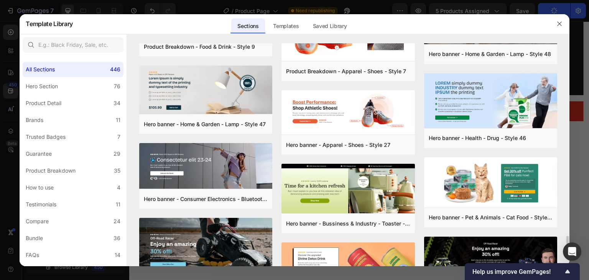
scroll to position [4342, 0]
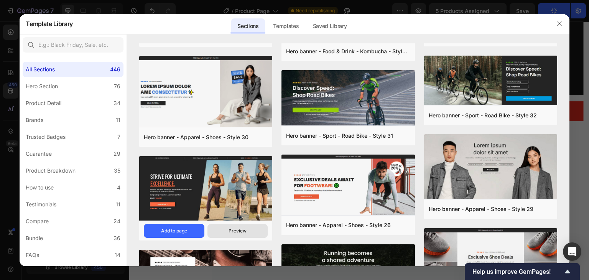
click at [231, 229] on div "Preview" at bounding box center [238, 230] width 18 height 7
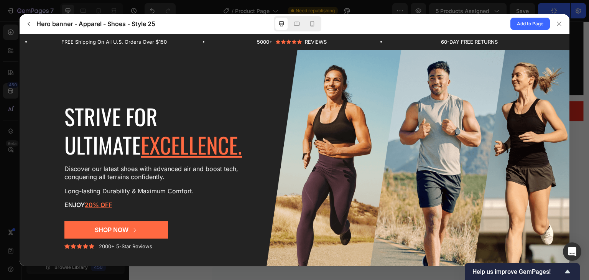
scroll to position [0, 0]
click at [314, 22] on icon at bounding box center [312, 24] width 8 height 8
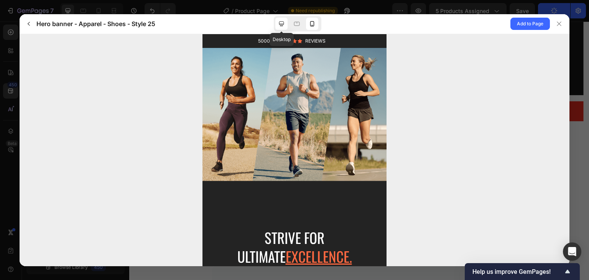
click at [281, 23] on icon at bounding box center [282, 24] width 8 height 8
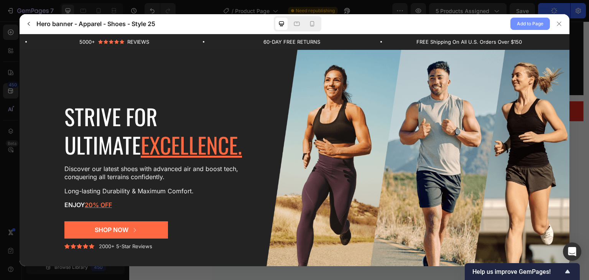
click at [521, 26] on span "Add to Page" at bounding box center [530, 23] width 26 height 9
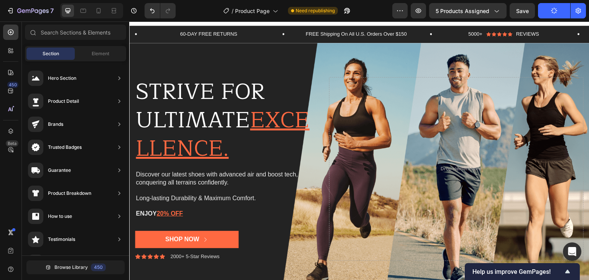
scroll to position [1319, 0]
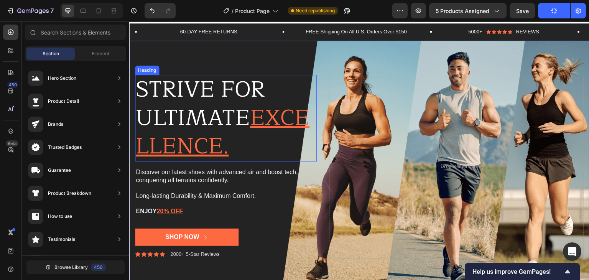
click at [196, 102] on h2 "Strive for ultimate excellence." at bounding box center [226, 118] width 182 height 87
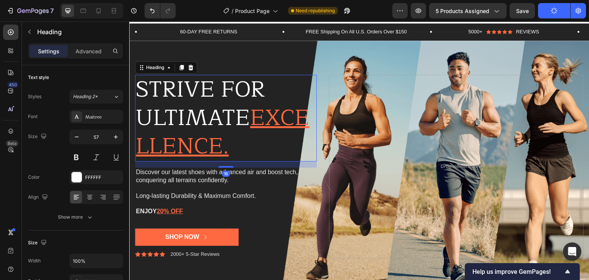
click at [196, 102] on h2 "Strive for ultimate excellence." at bounding box center [226, 118] width 182 height 87
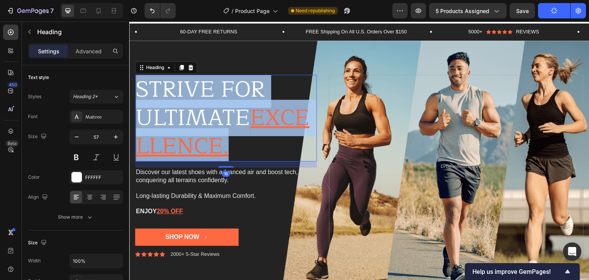
click at [196, 102] on p "Strive for ultimate excellence." at bounding box center [226, 118] width 180 height 85
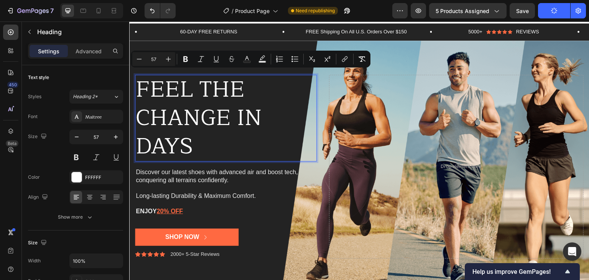
scroll to position [3, 0]
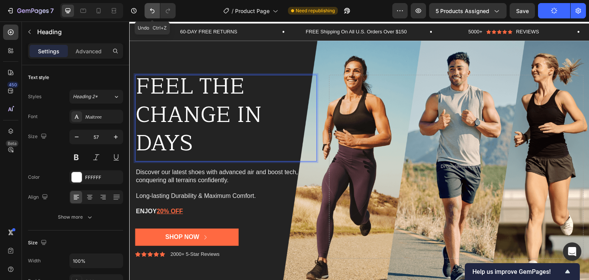
click at [148, 11] on icon "Undo/Redo" at bounding box center [152, 11] width 8 height 8
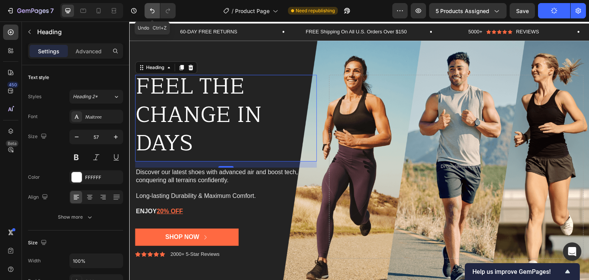
click at [150, 12] on icon "Undo/Redo" at bounding box center [152, 11] width 8 height 8
click at [153, 10] on icon "Undo/Redo" at bounding box center [152, 11] width 8 height 8
click at [150, 12] on icon "Undo/Redo" at bounding box center [152, 11] width 8 height 8
click at [153, 12] on icon "Undo/Redo" at bounding box center [152, 11] width 8 height 8
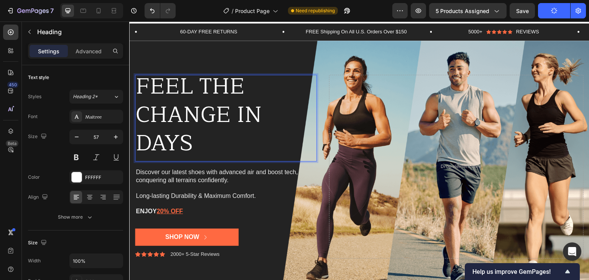
click at [193, 132] on h2 "Feel the Change in Days" at bounding box center [226, 118] width 182 height 87
click at [209, 137] on p "Feel the Change in Days" at bounding box center [226, 114] width 180 height 85
click at [197, 115] on p "Feel the Change in Days" at bounding box center [226, 114] width 180 height 85
click at [214, 111] on p "Feel the Change in Days" at bounding box center [226, 114] width 180 height 85
click at [198, 142] on p "Feel the Change in Days" at bounding box center [226, 114] width 180 height 85
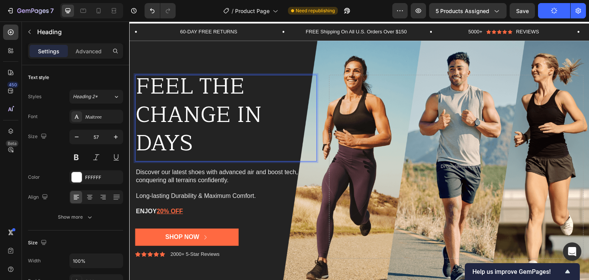
click at [224, 142] on p "Feel the Change in Days" at bounding box center [226, 114] width 180 height 85
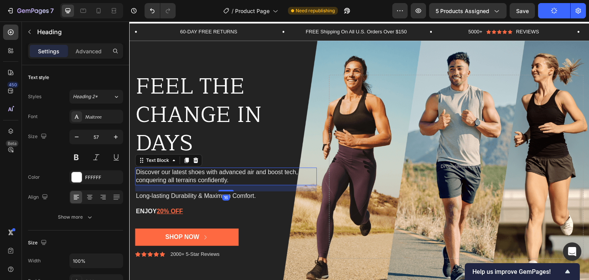
click at [182, 172] on p "Discover our latest shoes with advanced air and boost tech, conquering all terr…" at bounding box center [226, 176] width 180 height 16
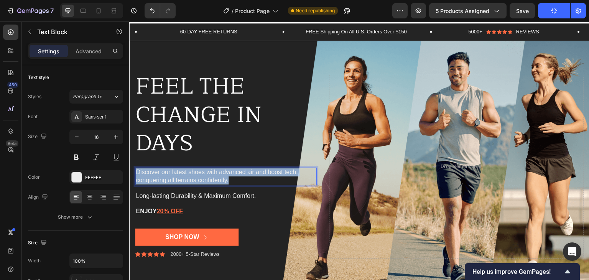
click at [182, 172] on p "Discover our latest shoes with advanced air and boost tech, conquering all terr…" at bounding box center [226, 176] width 180 height 16
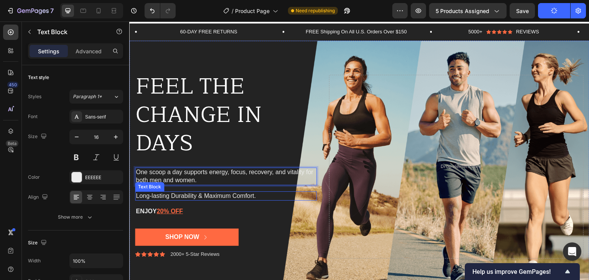
click at [156, 193] on p "Long-lasting Durability & Maximum Comfort." at bounding box center [226, 196] width 180 height 8
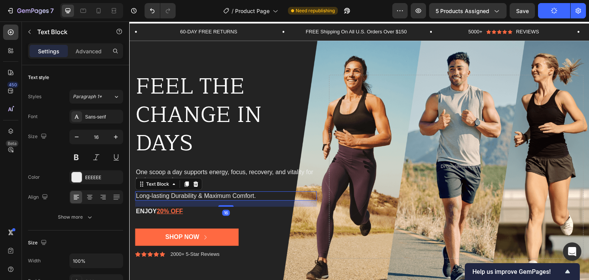
click at [156, 193] on p "Long-lasting Durability & Maximum Comfort." at bounding box center [226, 196] width 180 height 8
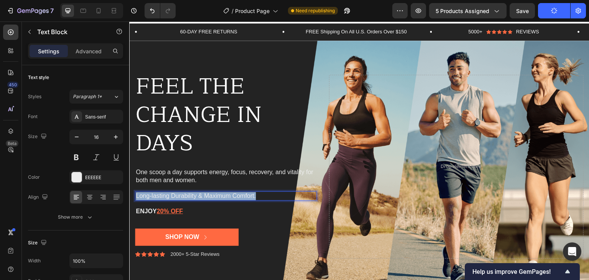
click at [156, 193] on p "Long-lasting Durability & Maximum Comfort." at bounding box center [226, 196] width 180 height 8
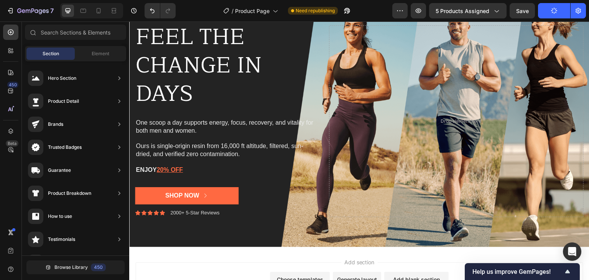
scroll to position [1379, 0]
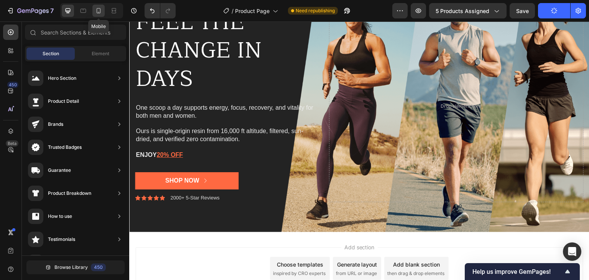
click at [102, 13] on icon at bounding box center [99, 11] width 8 height 8
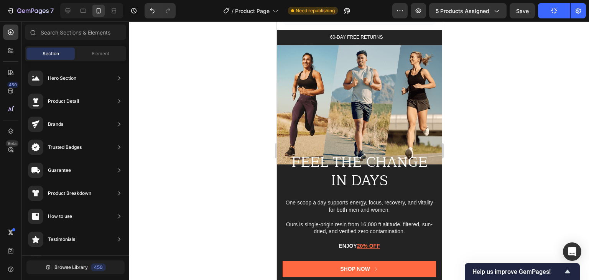
scroll to position [1316, 0]
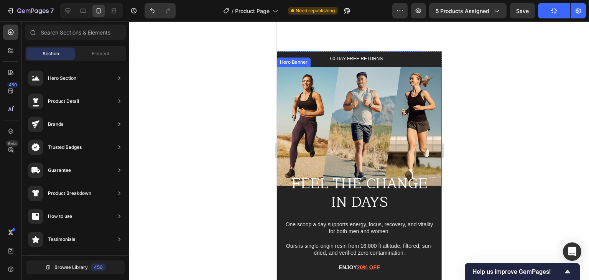
click at [222, 150] on div at bounding box center [359, 150] width 460 height 258
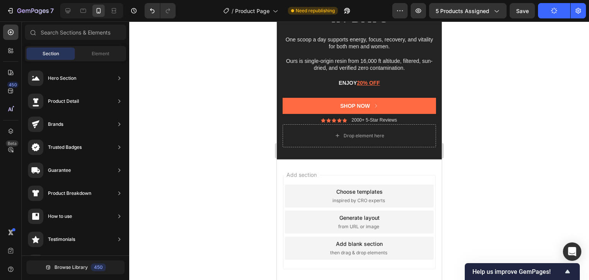
scroll to position [1503, 0]
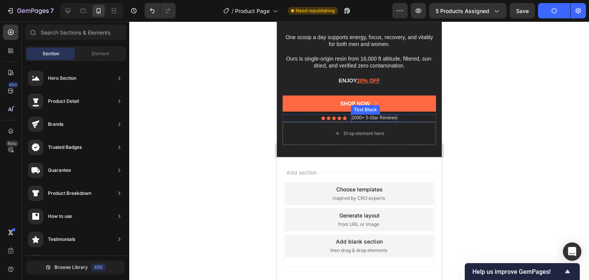
click at [370, 115] on p "2000+ 5-Star Reviews" at bounding box center [373, 118] width 45 height 6
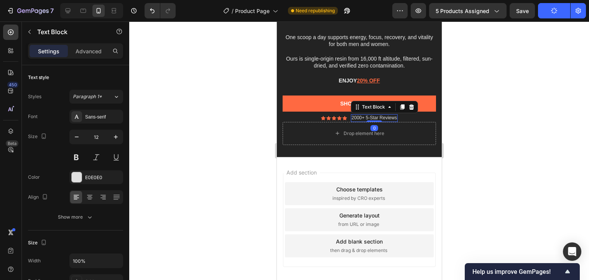
click at [370, 115] on p "2000+ 5-Star Reviews" at bounding box center [373, 118] width 45 height 6
click at [208, 130] on div at bounding box center [359, 150] width 460 height 258
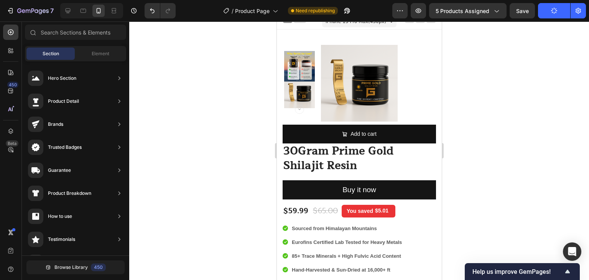
scroll to position [0, 0]
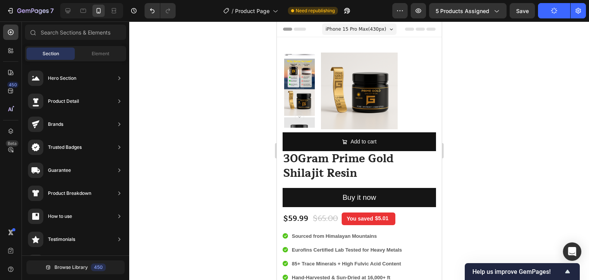
drag, startPoint x: 439, startPoint y: 238, endPoint x: 721, endPoint y: 70, distance: 328.1
click at [68, 13] on icon at bounding box center [68, 10] width 5 height 5
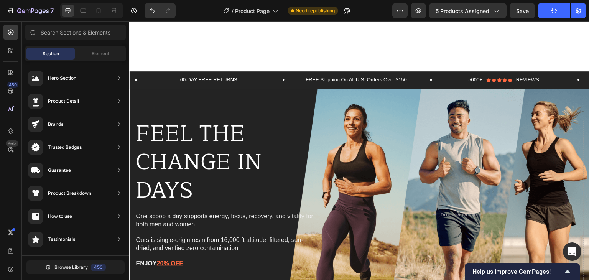
scroll to position [1293, 0]
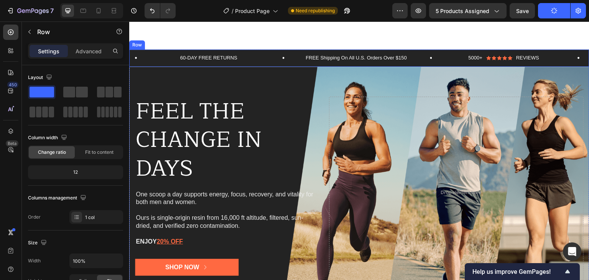
click at [160, 52] on div "60-DAY FREE RETURNS Text Block Row FREE Shipping On All U.S. Orders Over $150 T…" at bounding box center [359, 57] width 460 height 17
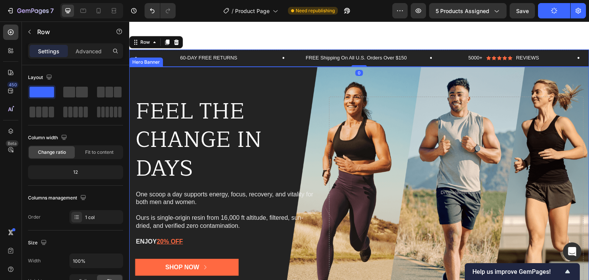
click at [158, 72] on div "Background Image" at bounding box center [359, 193] width 460 height 252
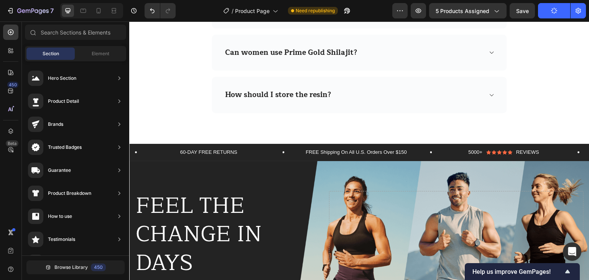
scroll to position [1311, 0]
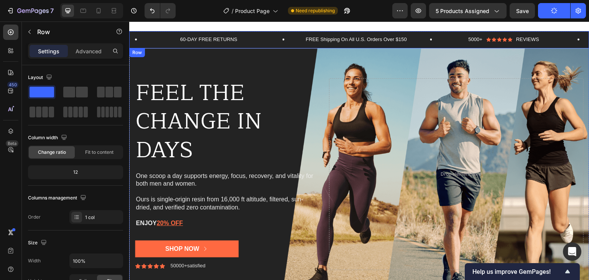
click at [139, 31] on div "60-DAY FREE RETURNS Text Block Row FREE Shipping On All U.S. Orders Over $150 T…" at bounding box center [359, 39] width 460 height 17
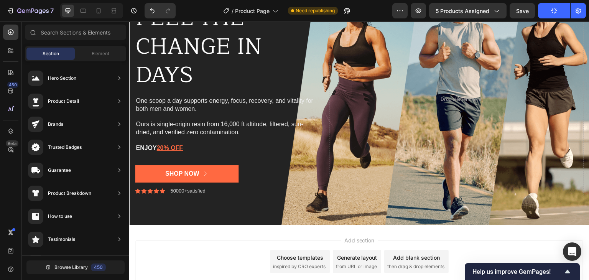
scroll to position [1392, 0]
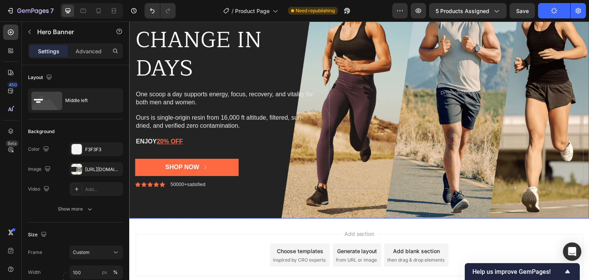
click at [163, 216] on div "Background Image" at bounding box center [359, 93] width 460 height 252
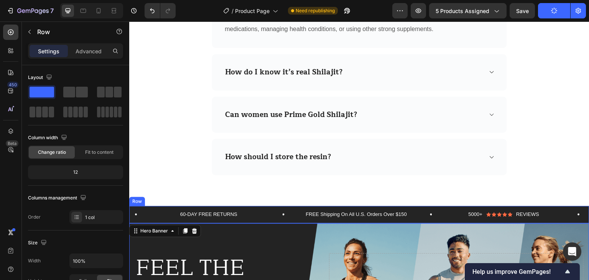
click at [144, 206] on div "60-DAY FREE RETURNS Text Block Row FREE Shipping On All U.S. Orders Over $150 T…" at bounding box center [359, 214] width 460 height 17
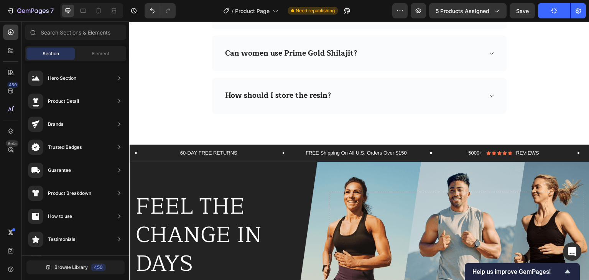
scroll to position [1196, 0]
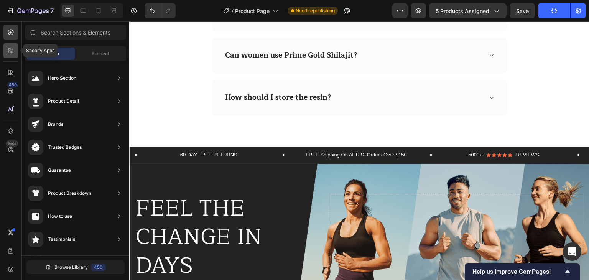
click at [8, 52] on icon at bounding box center [11, 51] width 8 height 8
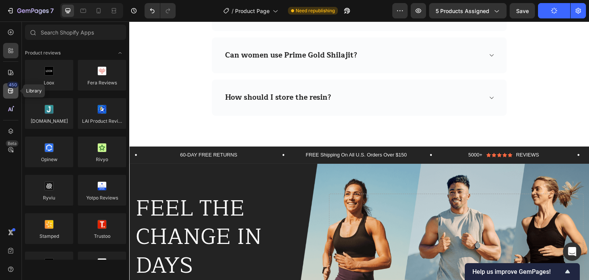
click at [11, 91] on icon at bounding box center [10, 91] width 5 height 5
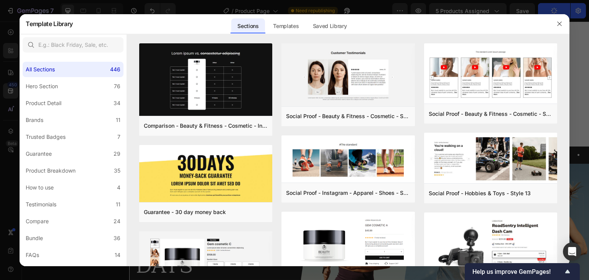
click at [9, 109] on div at bounding box center [294, 140] width 589 height 280
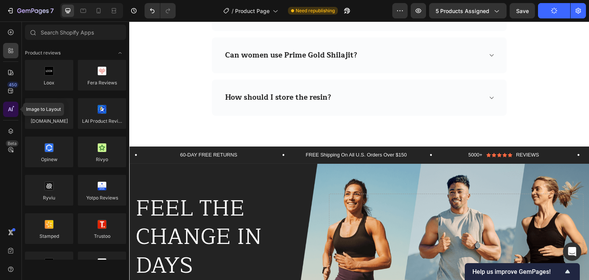
click at [12, 113] on div at bounding box center [10, 109] width 15 height 15
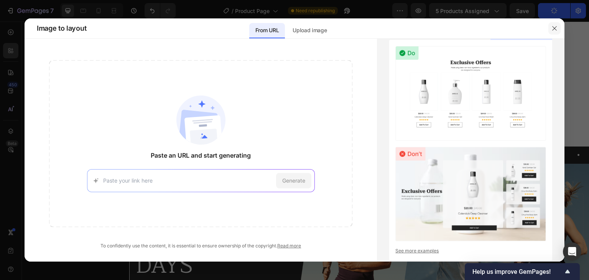
drag, startPoint x: 552, startPoint y: 31, endPoint x: 423, endPoint y: 10, distance: 130.5
click at [552, 31] on button "button" at bounding box center [554, 28] width 12 height 12
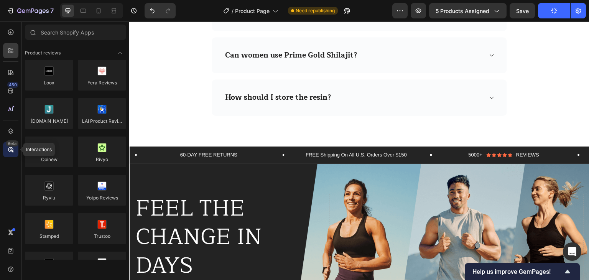
click at [11, 150] on icon at bounding box center [11, 150] width 8 height 8
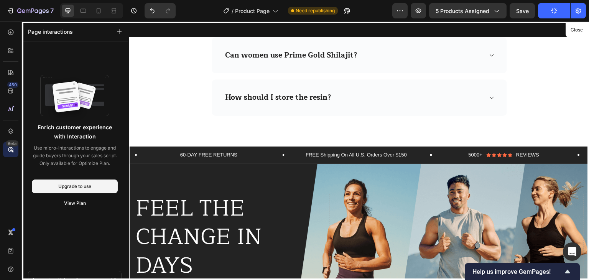
click at [10, 150] on icon at bounding box center [11, 150] width 8 height 8
click at [8, 131] on icon at bounding box center [11, 131] width 8 height 8
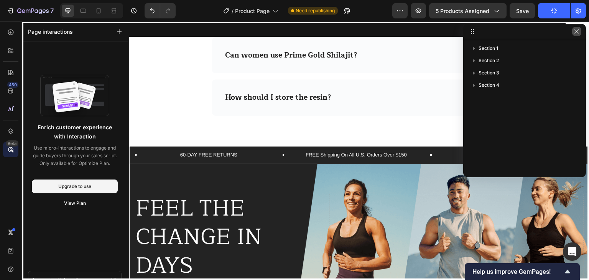
click at [580, 32] on button "button" at bounding box center [576, 31] width 9 height 9
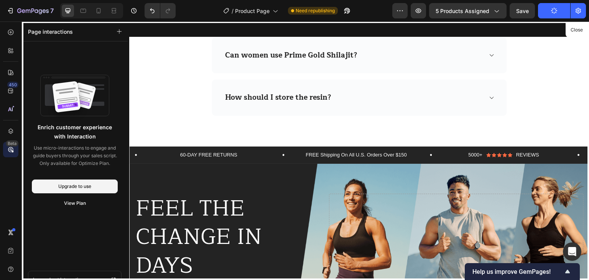
click at [5, 181] on div "450 Beta" at bounding box center [10, 125] width 15 height 200
click at [581, 31] on button "Close" at bounding box center [576, 30] width 19 height 11
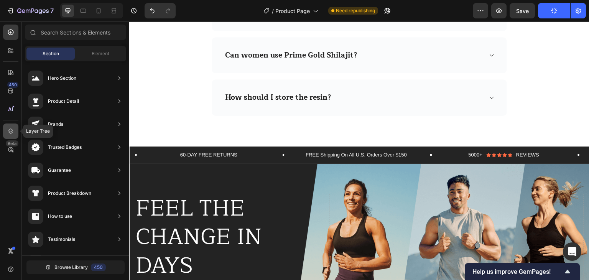
click at [10, 131] on icon at bounding box center [10, 130] width 5 height 5
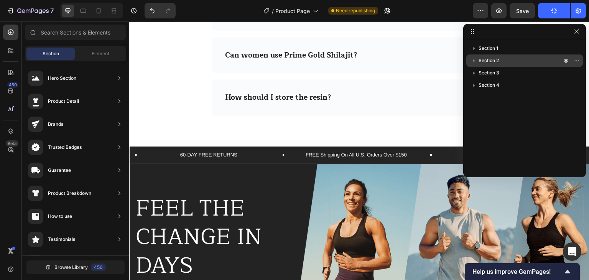
drag, startPoint x: 577, startPoint y: 86, endPoint x: 571, endPoint y: 61, distance: 25.3
click at [571, 61] on div "Section 1 Section 2 Section 3 Section 4" at bounding box center [524, 105] width 123 height 127
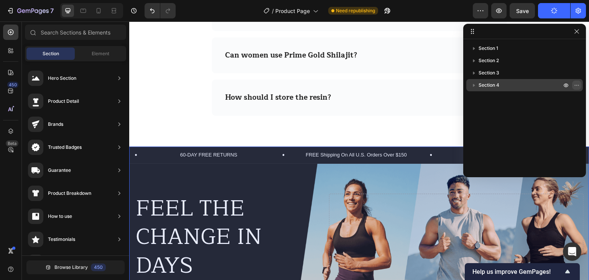
click at [578, 83] on icon "button" at bounding box center [577, 85] width 6 height 6
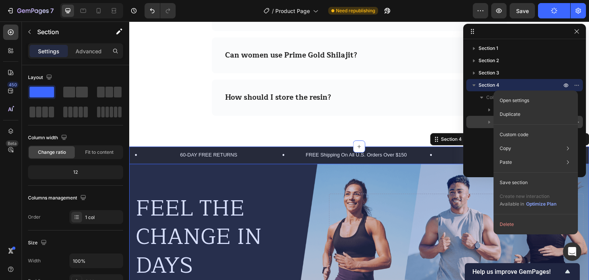
click at [477, 128] on div "Hero Banner" at bounding box center [524, 122] width 110 height 12
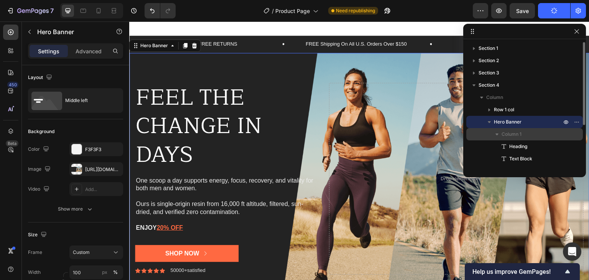
scroll to position [1310, 0]
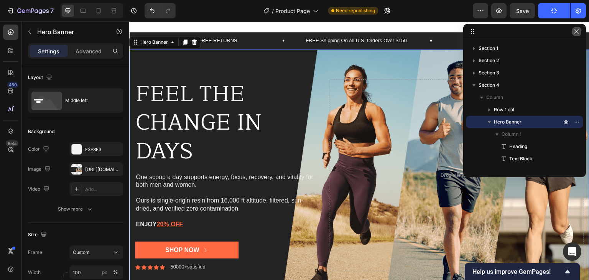
click at [577, 33] on icon "button" at bounding box center [577, 31] width 6 height 6
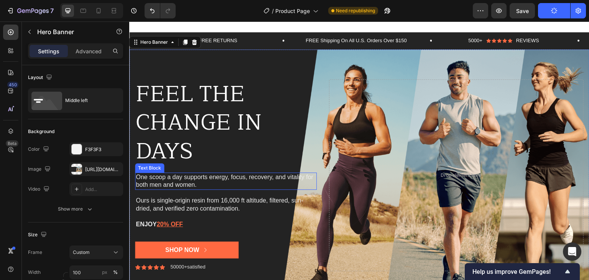
click at [174, 186] on p "One scoop a day supports energy, focus, recovery, and vitality for both men and…" at bounding box center [226, 181] width 180 height 16
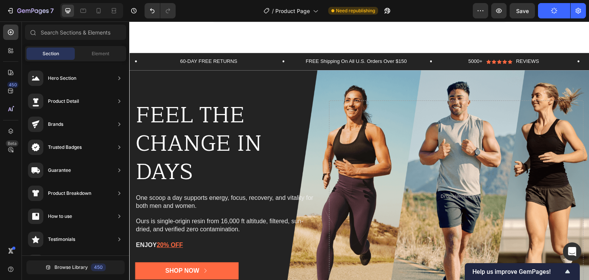
scroll to position [1282, 0]
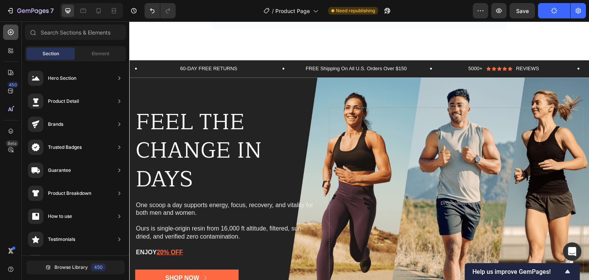
click at [12, 35] on icon at bounding box center [11, 32] width 8 height 8
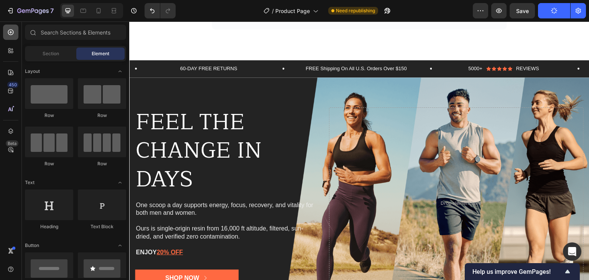
click at [12, 31] on icon at bounding box center [11, 32] width 8 height 8
click at [12, 32] on icon at bounding box center [10, 32] width 3 height 3
click at [12, 250] on icon at bounding box center [12, 249] width 3 height 3
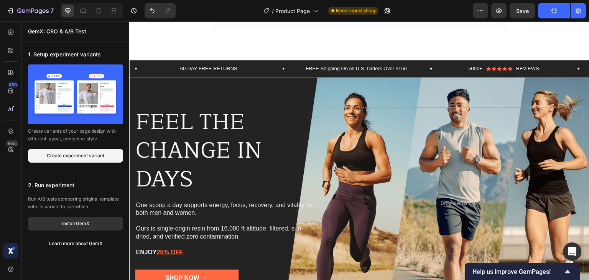
click at [9, 170] on div "450 Beta" at bounding box center [10, 134] width 15 height 219
